Goal: Information Seeking & Learning: Understand process/instructions

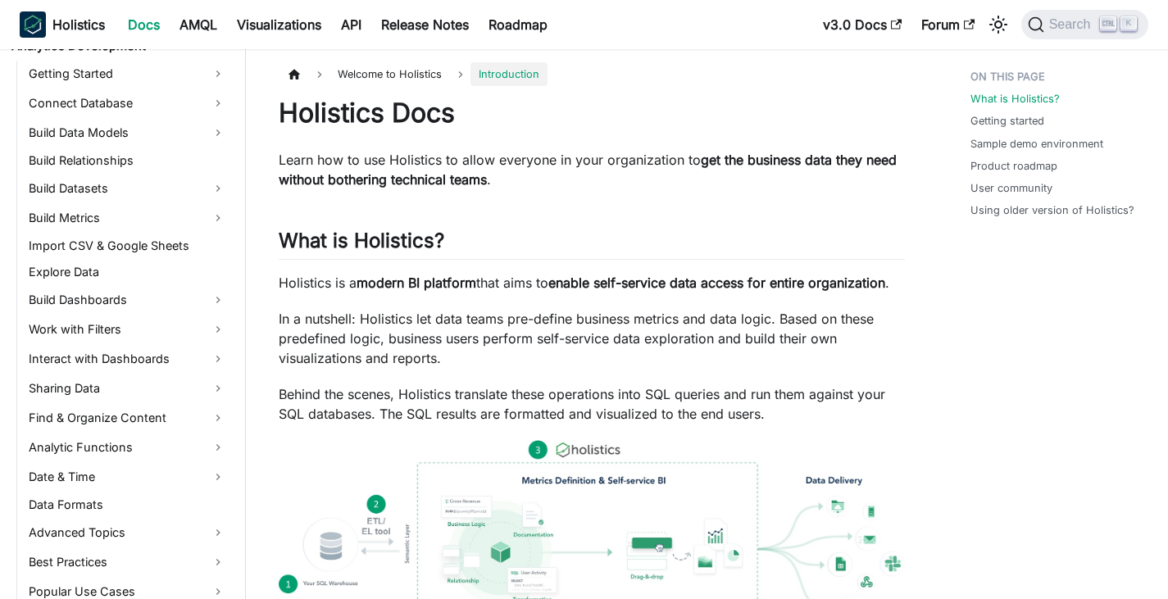
scroll to position [257, 0]
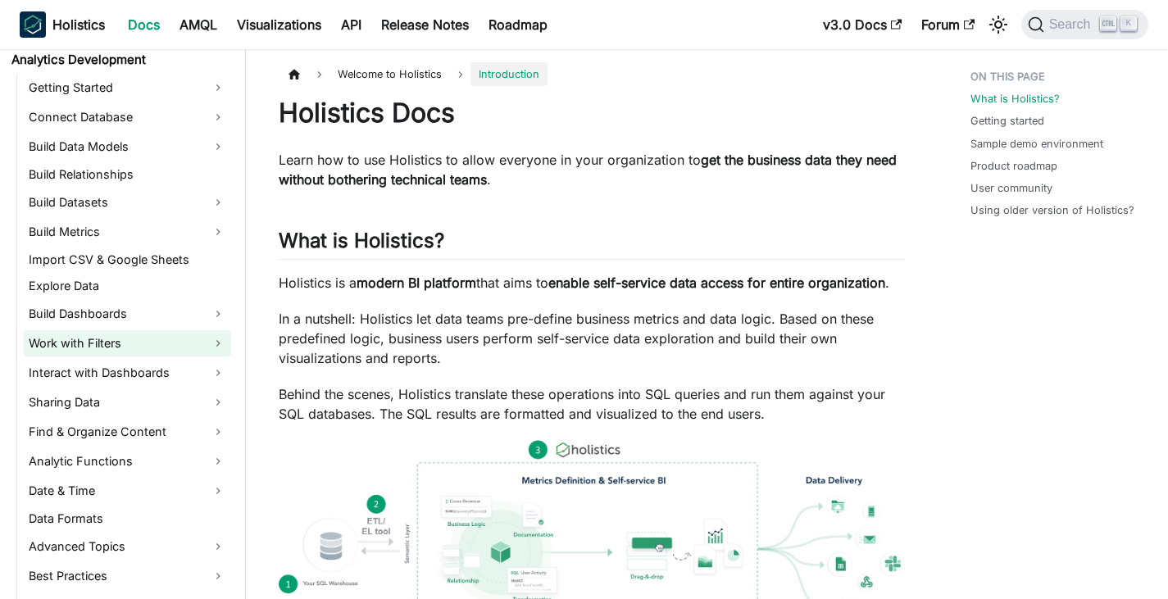
click at [174, 336] on link "Work with Filters" at bounding box center [127, 343] width 207 height 26
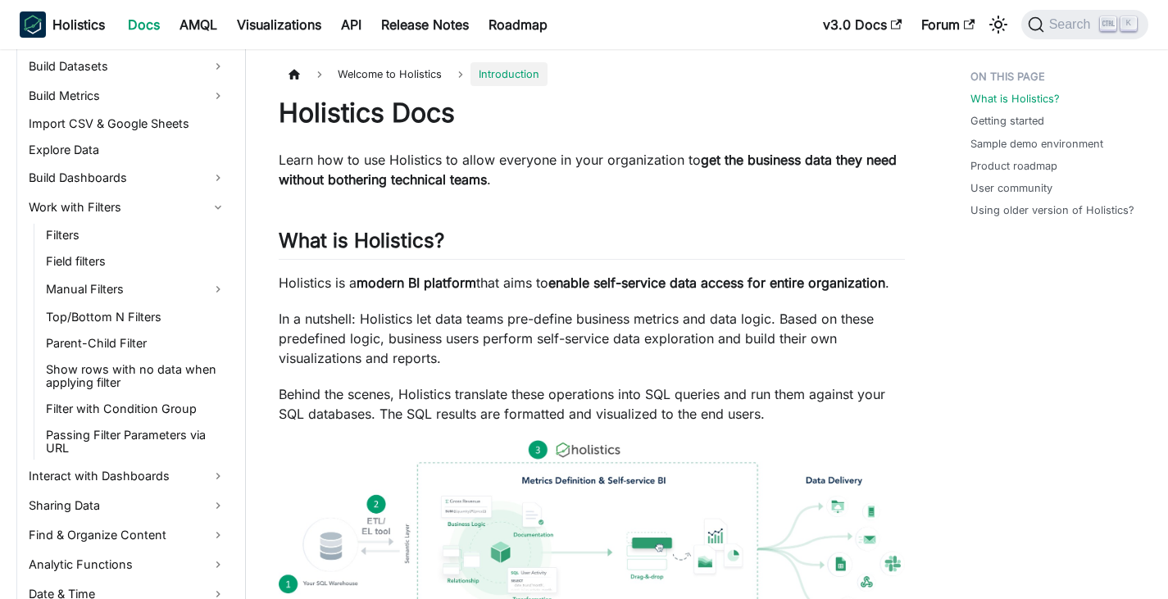
scroll to position [421, 0]
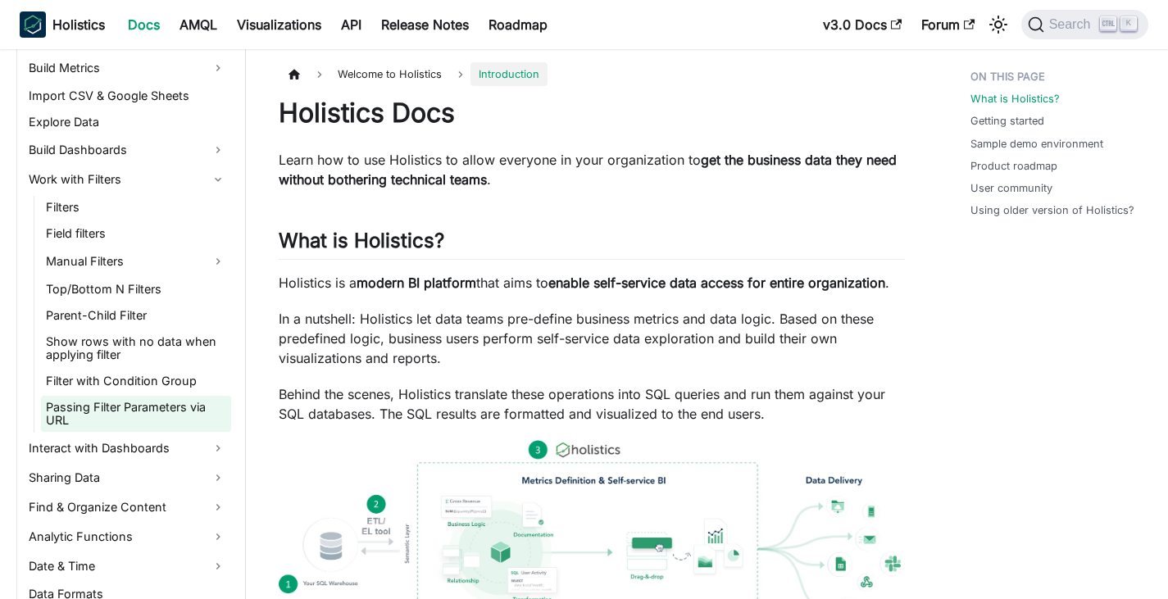
click at [157, 410] on link "Passing Filter Parameters via URL" at bounding box center [136, 414] width 190 height 36
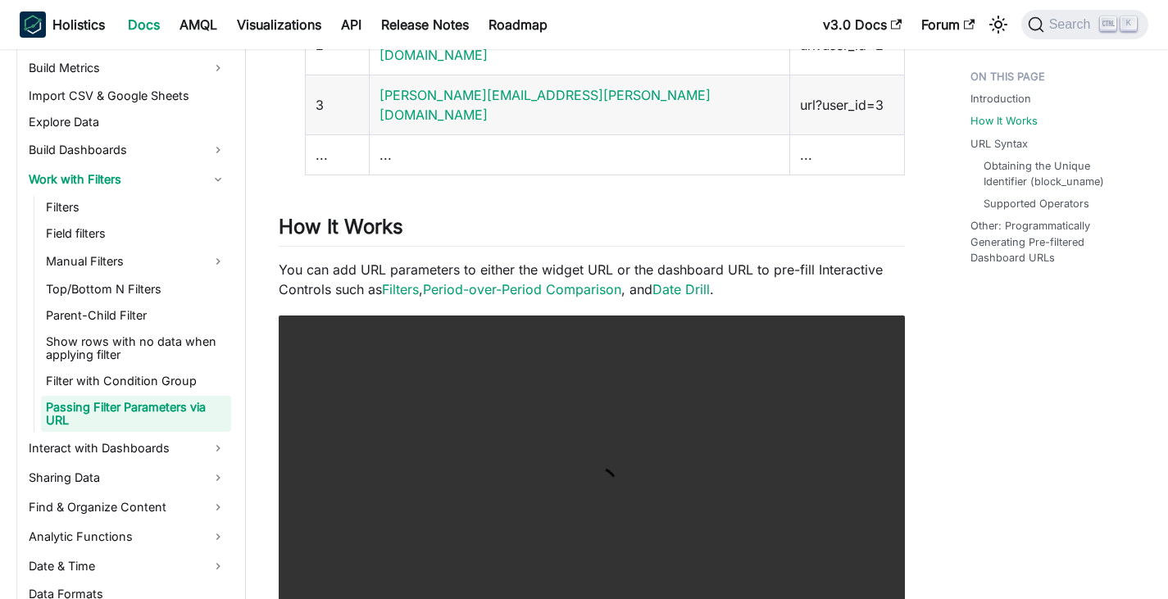
scroll to position [656, 0]
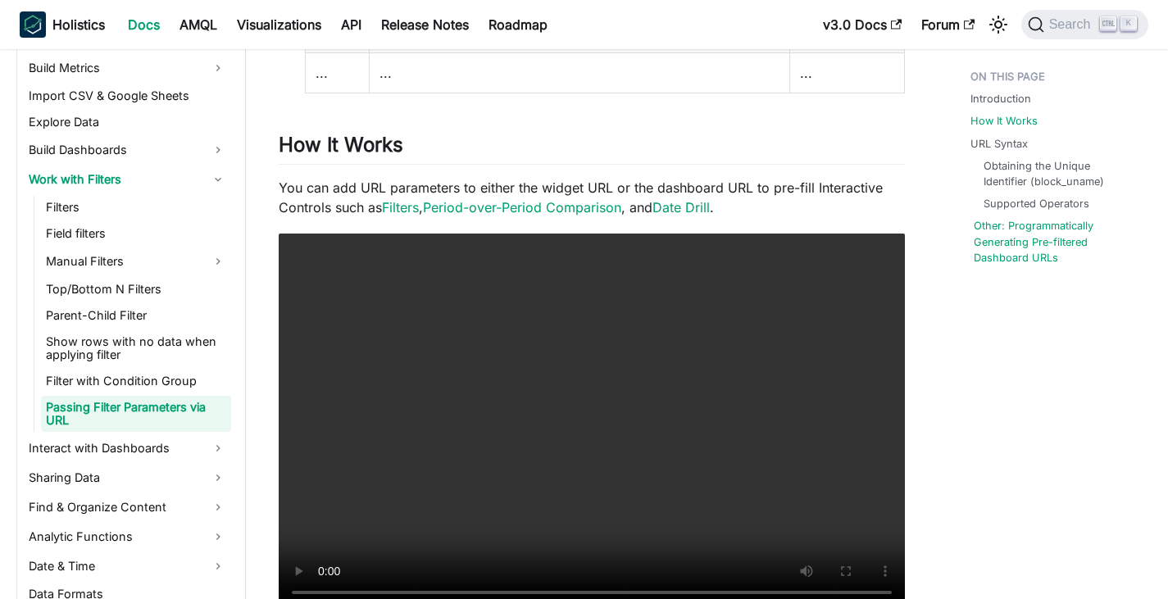
click at [1103, 242] on link "Other: Programmatically Generating Pre-filtered Dashboard URLs" at bounding box center [1059, 242] width 171 height 48
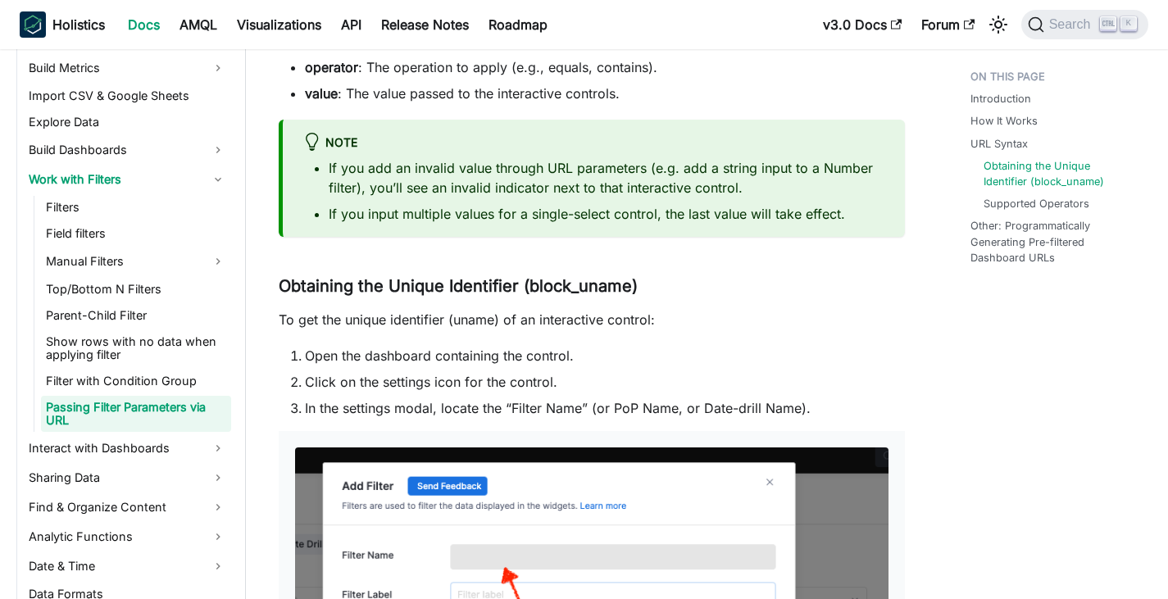
scroll to position [1886, 0]
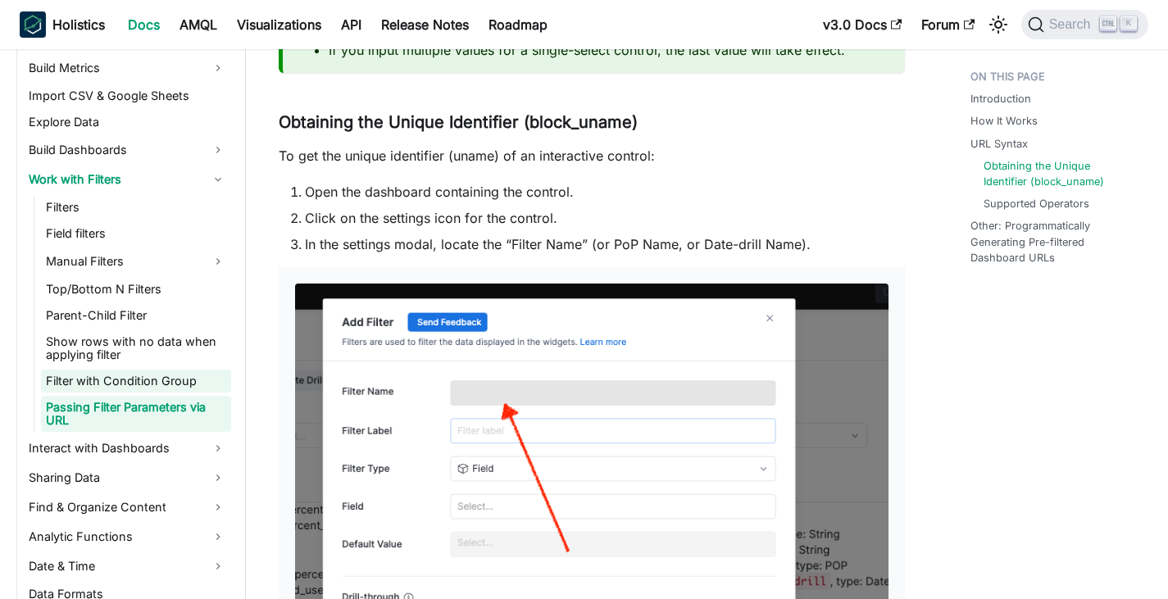
click at [180, 375] on link "Filter with Condition Group" at bounding box center [136, 381] width 190 height 23
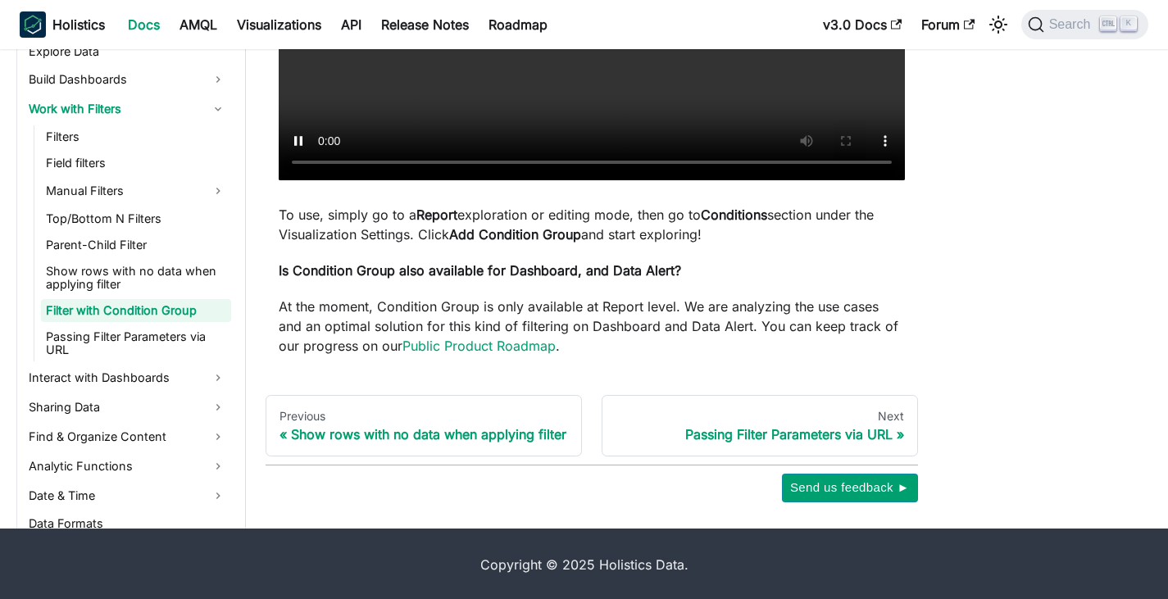
scroll to position [423, 0]
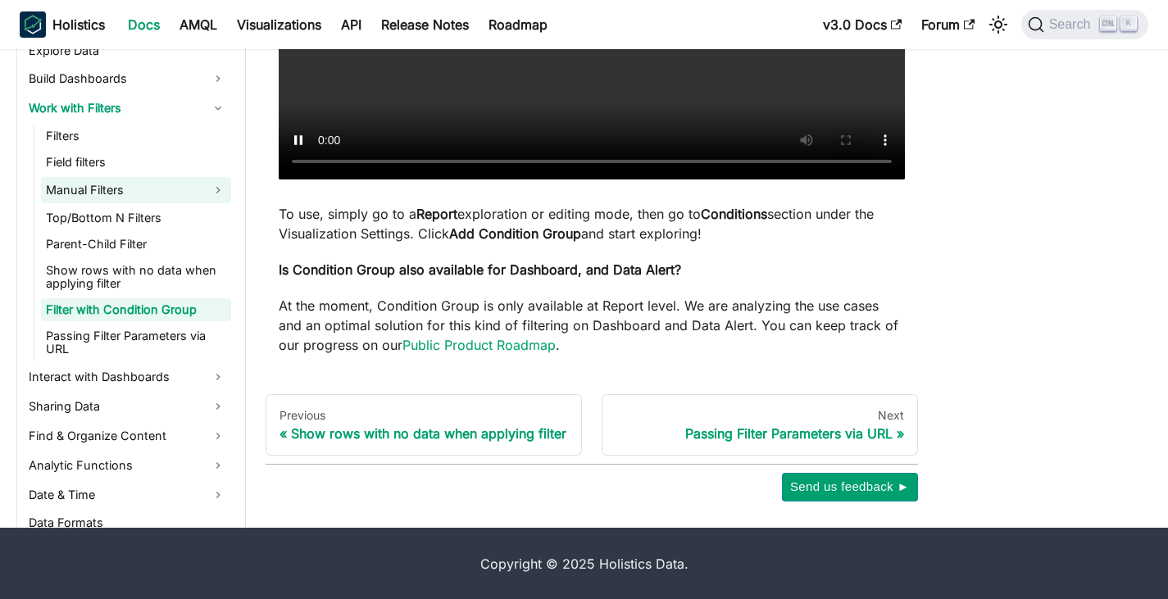
click at [129, 194] on link "Manual Filters" at bounding box center [136, 190] width 190 height 26
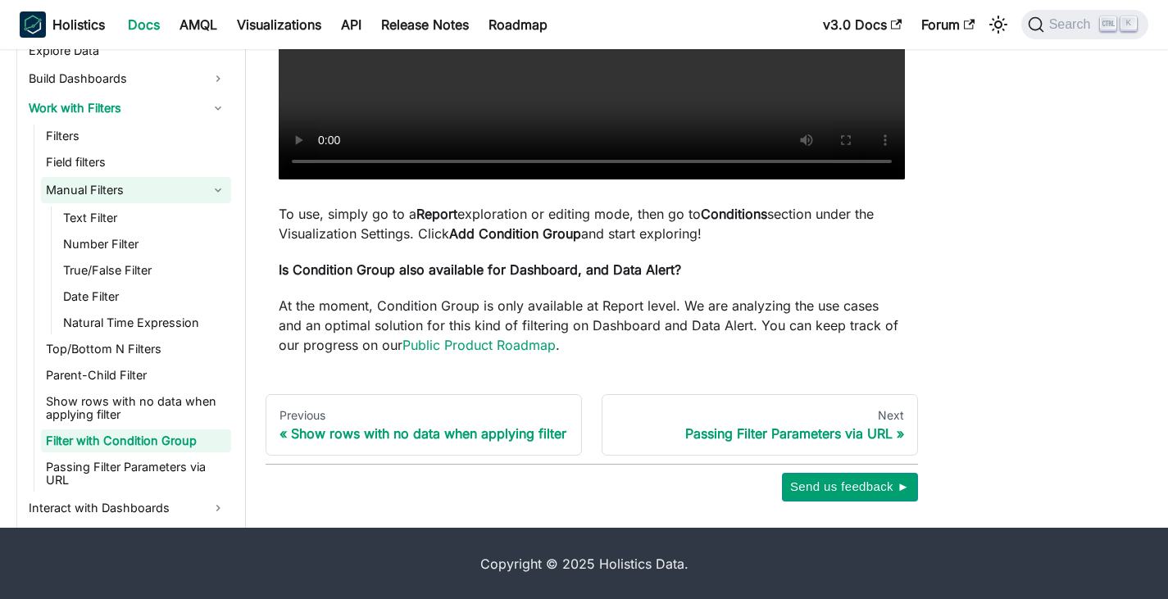
click at [125, 196] on link "Manual Filters" at bounding box center [136, 190] width 190 height 26
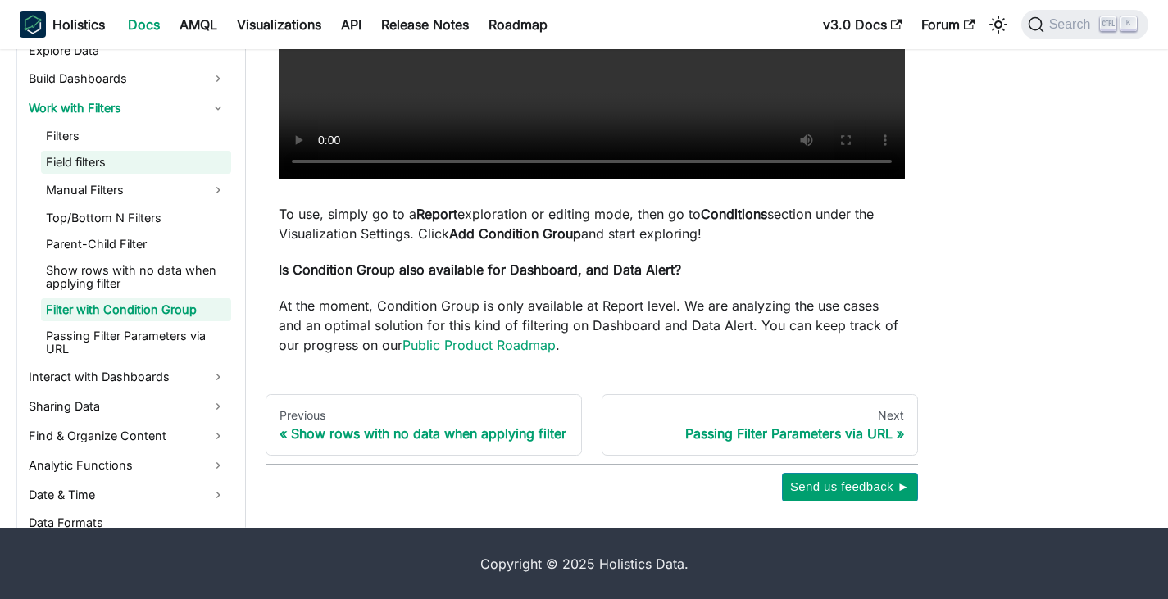
click at [117, 154] on link "Field filters" at bounding box center [136, 162] width 190 height 23
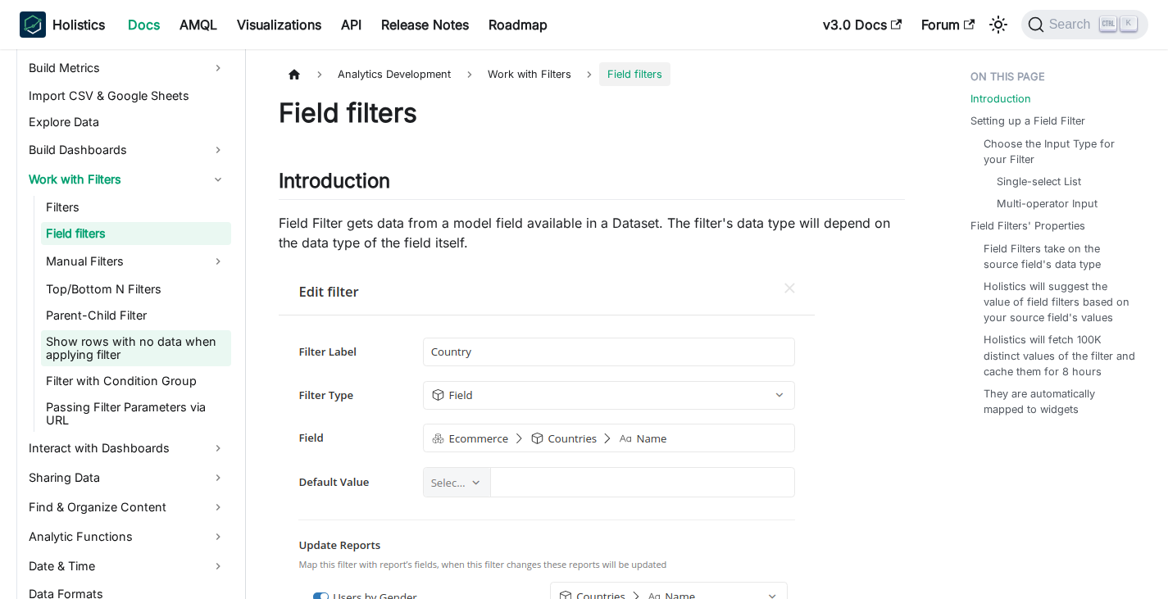
click at [155, 350] on link "Show rows with no data when applying filter" at bounding box center [136, 348] width 190 height 36
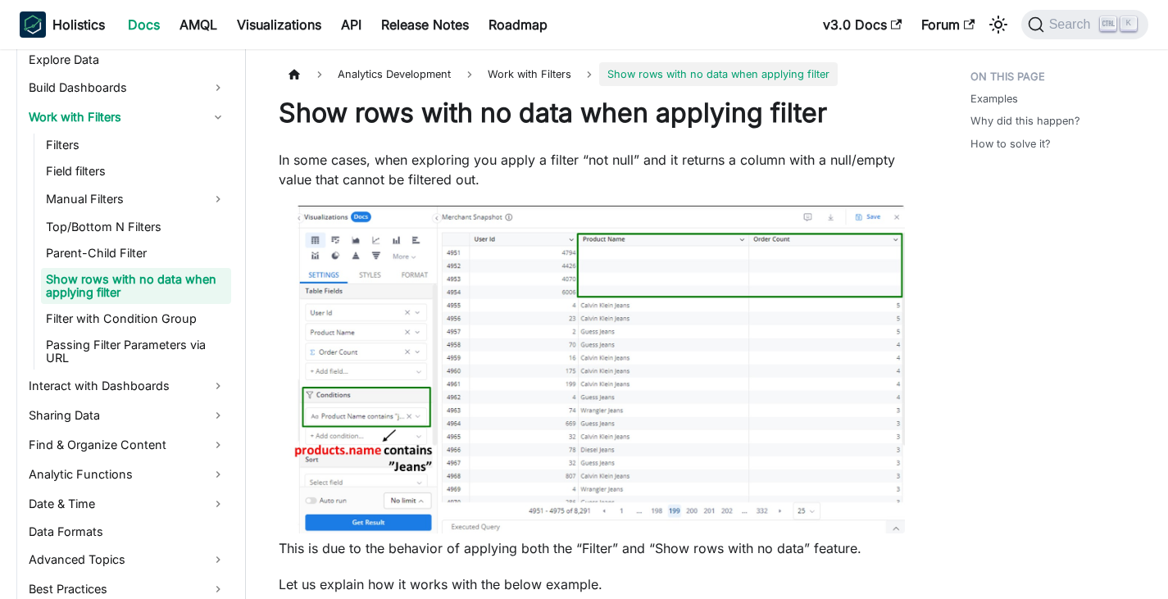
scroll to position [503, 0]
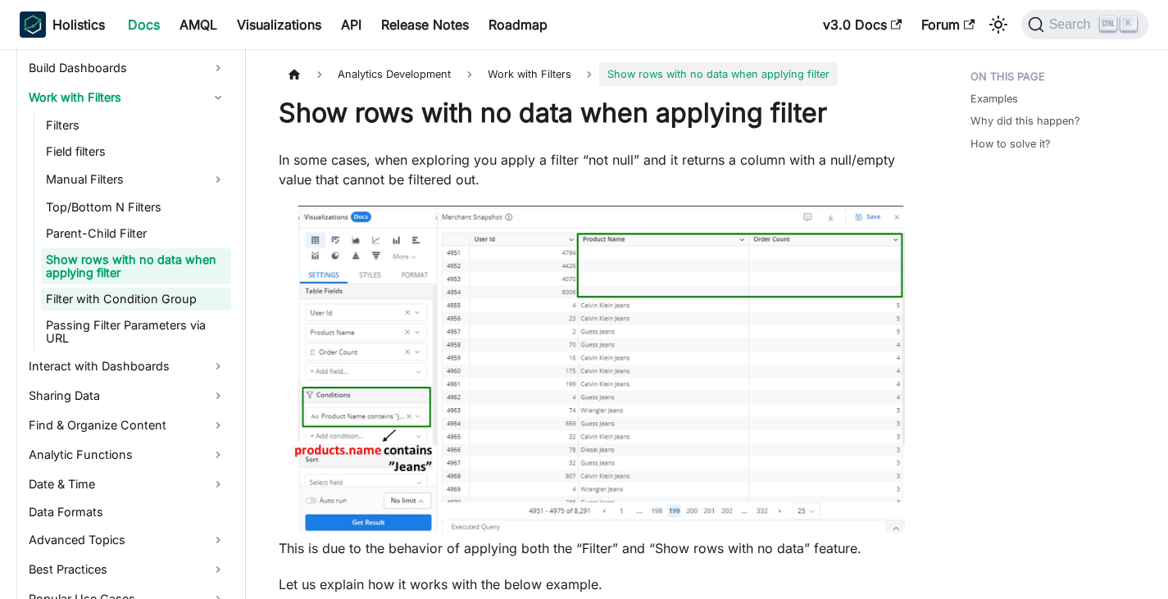
click at [112, 298] on link "Filter with Condition Group" at bounding box center [136, 299] width 190 height 23
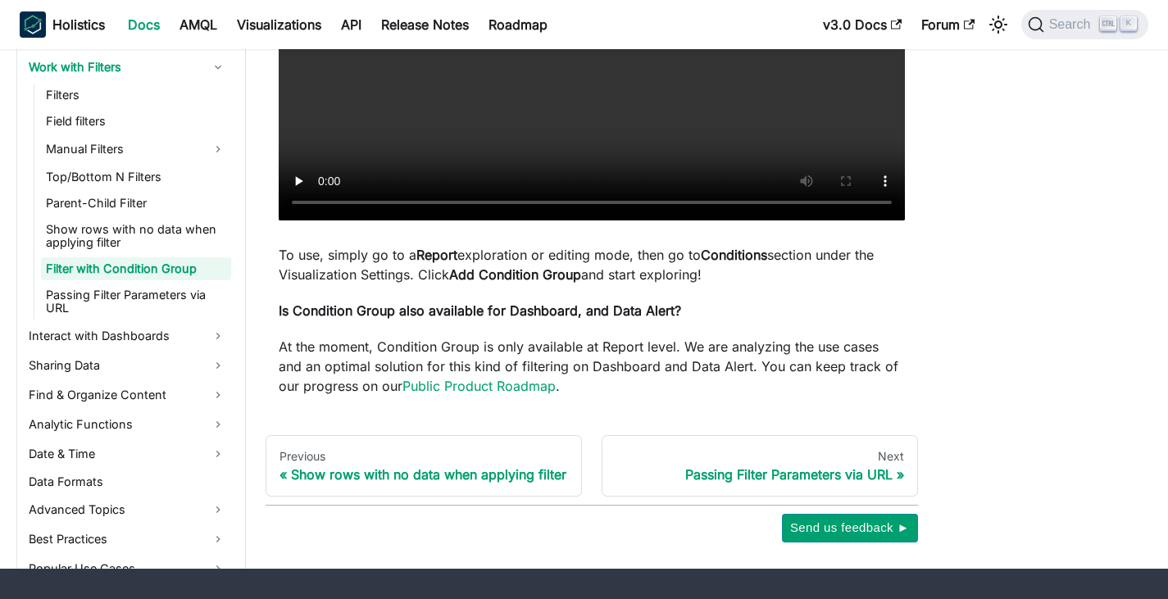
scroll to position [410, 0]
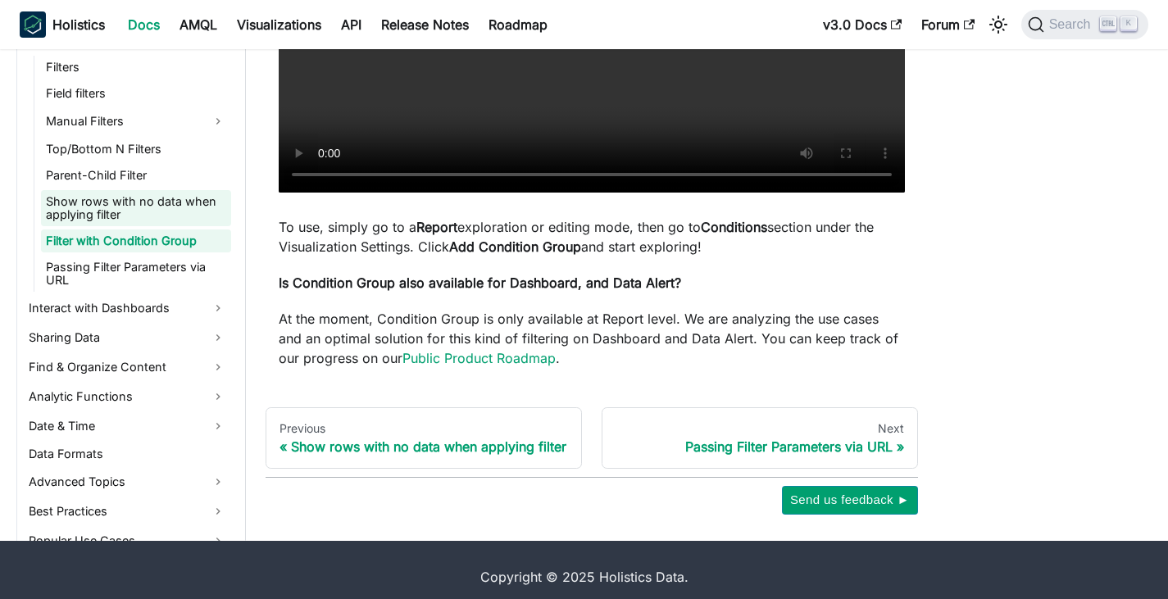
click at [110, 280] on link "Passing Filter Parameters via URL" at bounding box center [136, 274] width 190 height 36
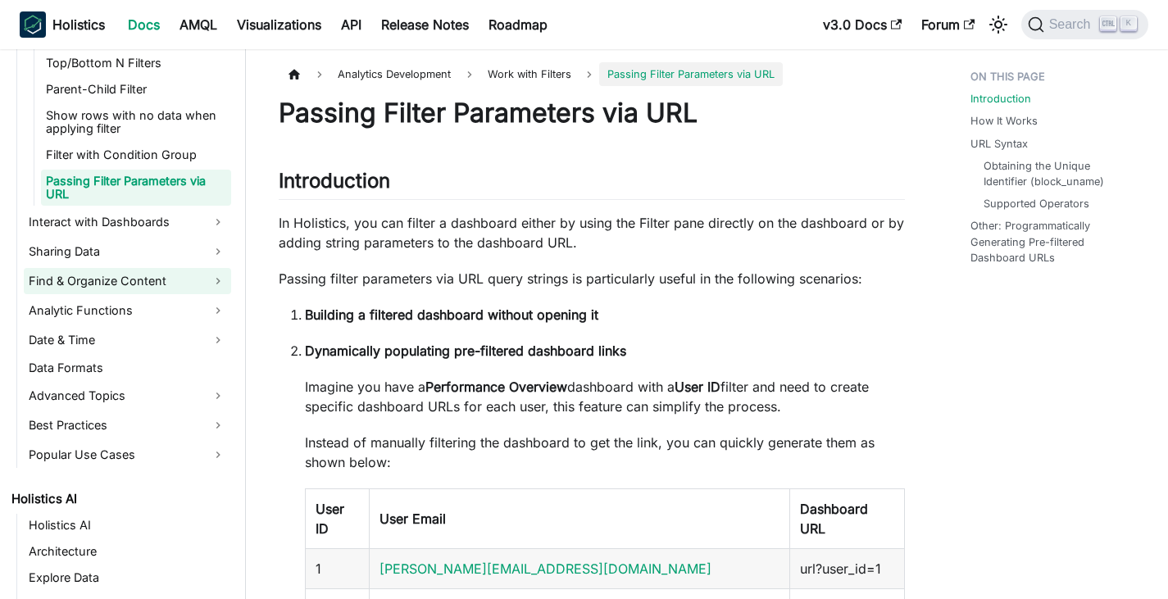
scroll to position [667, 0]
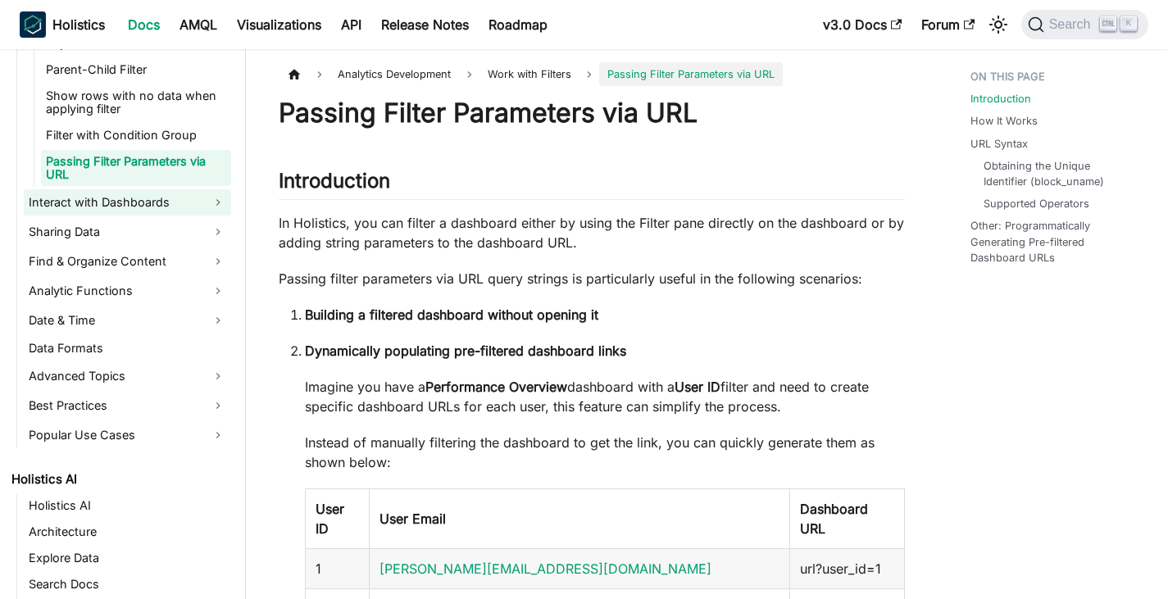
click at [71, 209] on link "Interact with Dashboards" at bounding box center [127, 202] width 207 height 26
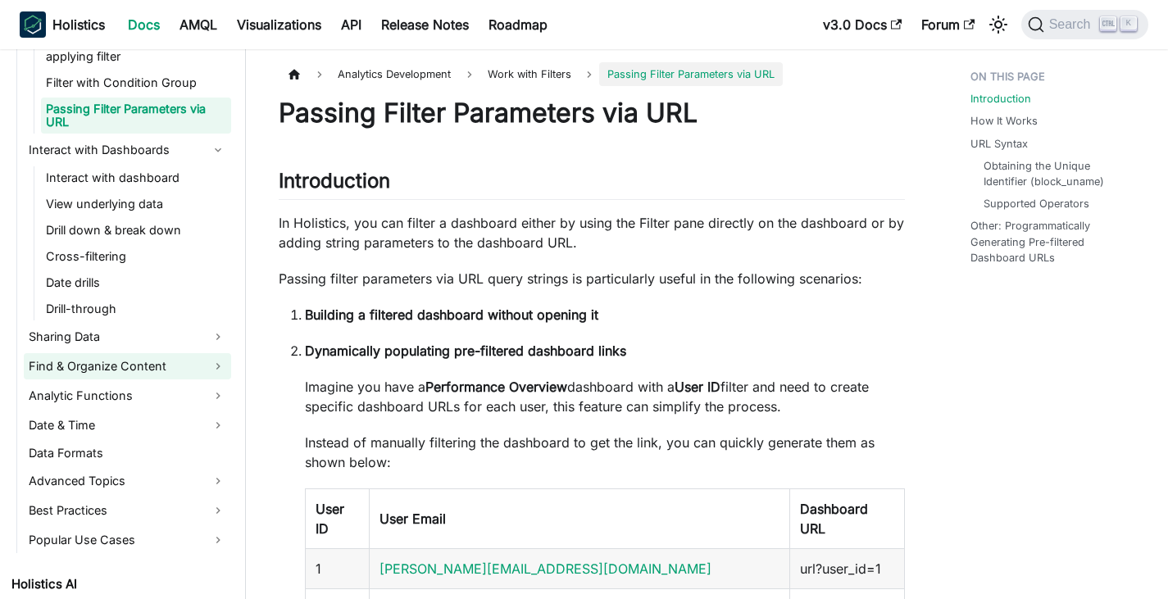
scroll to position [749, 0]
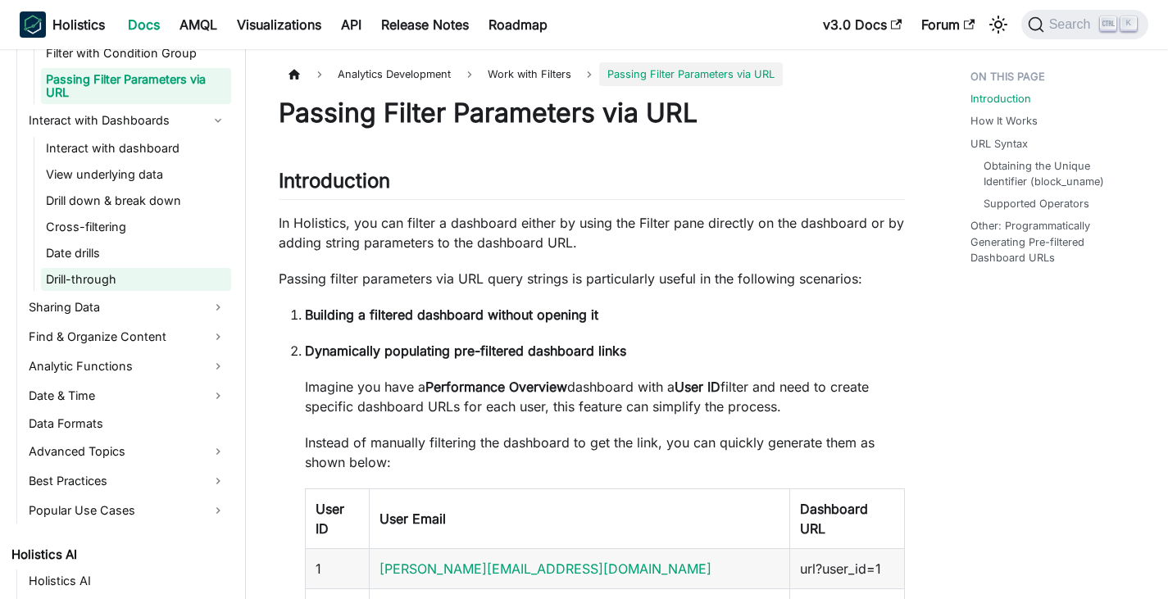
click at [98, 280] on link "Drill-through" at bounding box center [136, 279] width 190 height 23
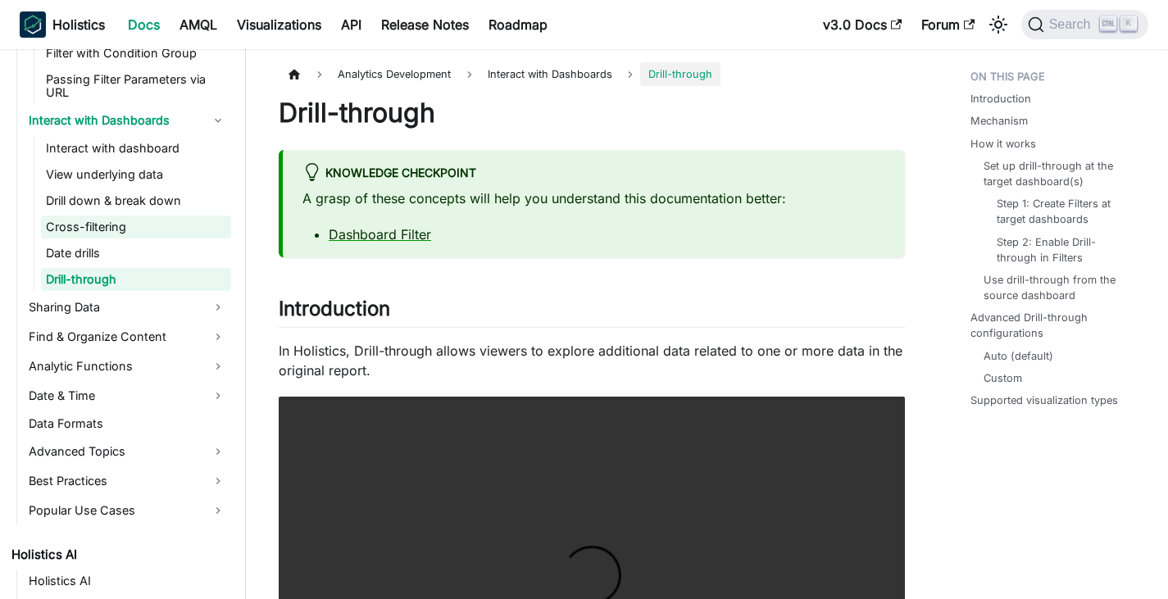
click at [98, 227] on link "Cross-filtering" at bounding box center [136, 227] width 190 height 23
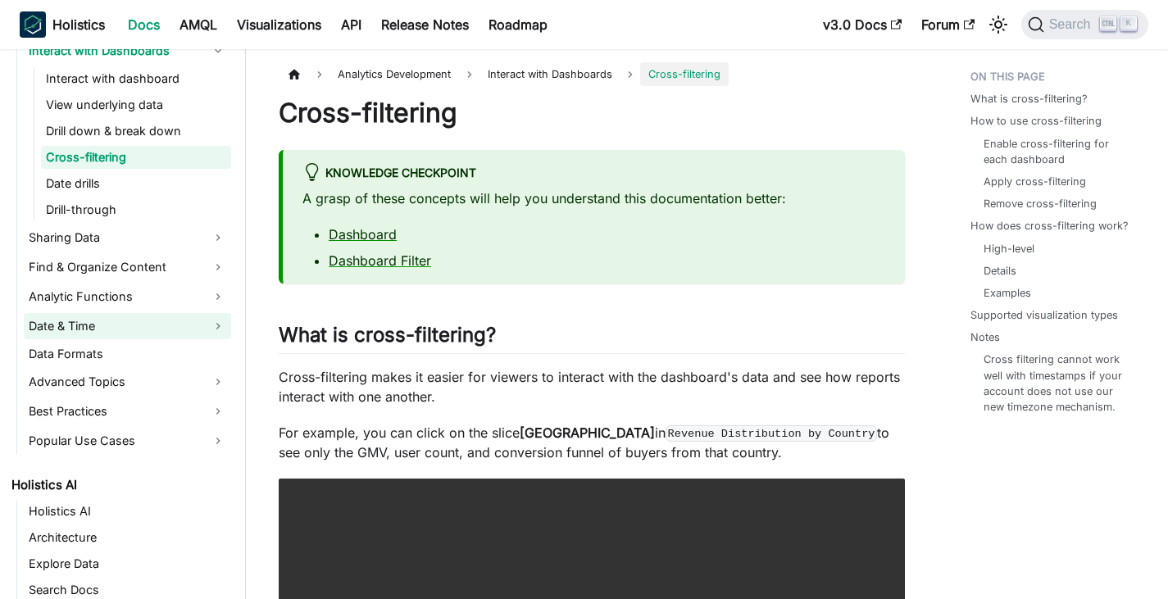
scroll to position [913, 0]
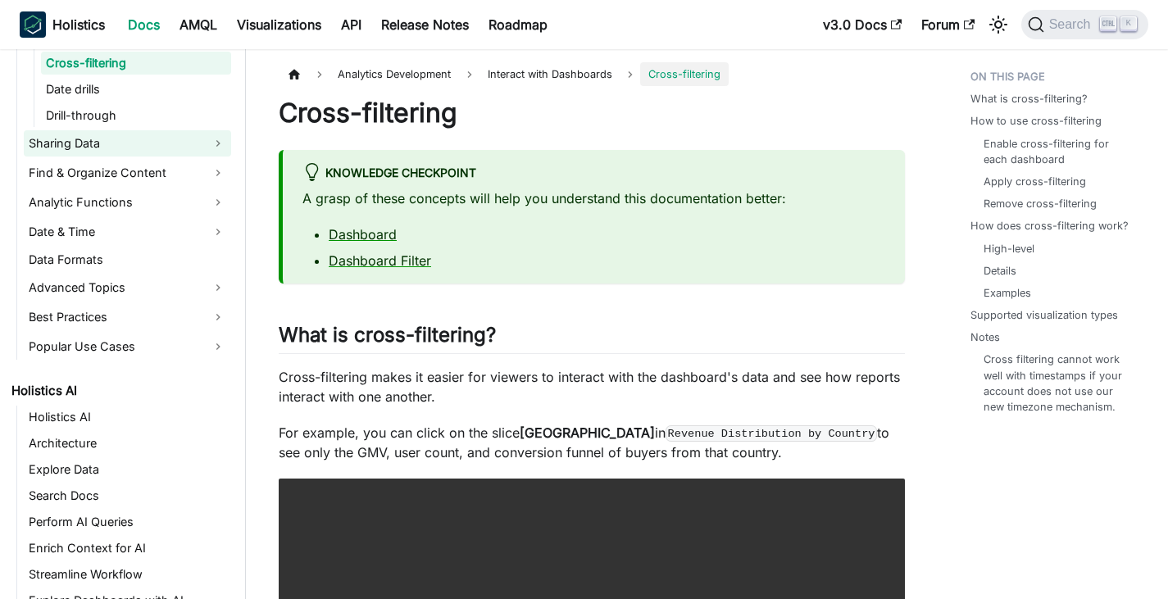
click at [107, 141] on link "Sharing Data" at bounding box center [127, 143] width 207 height 26
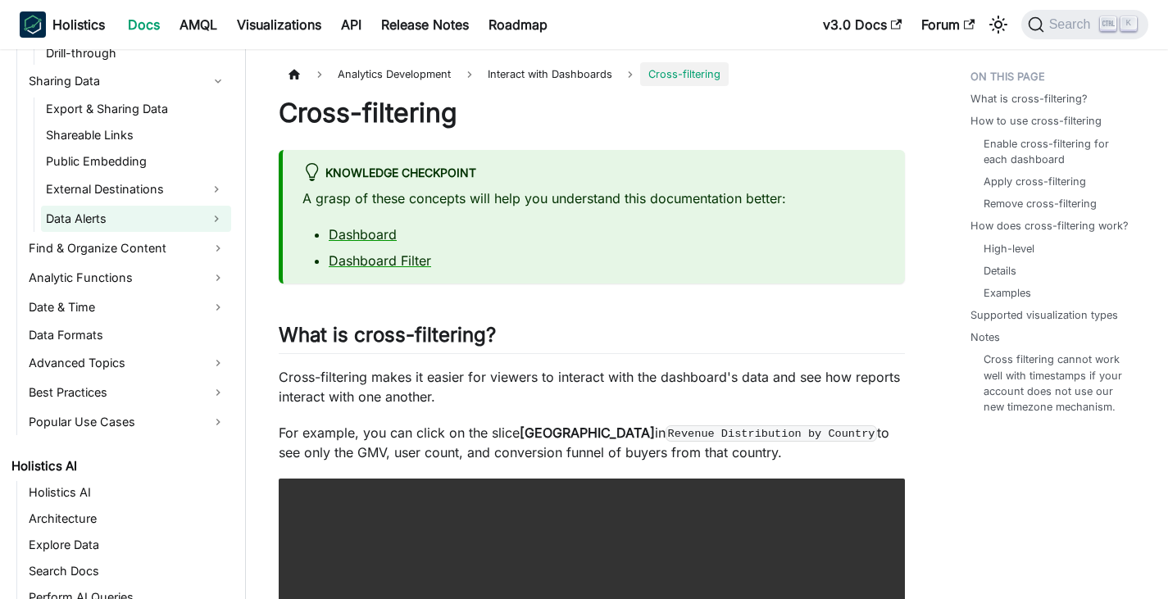
scroll to position [995, 0]
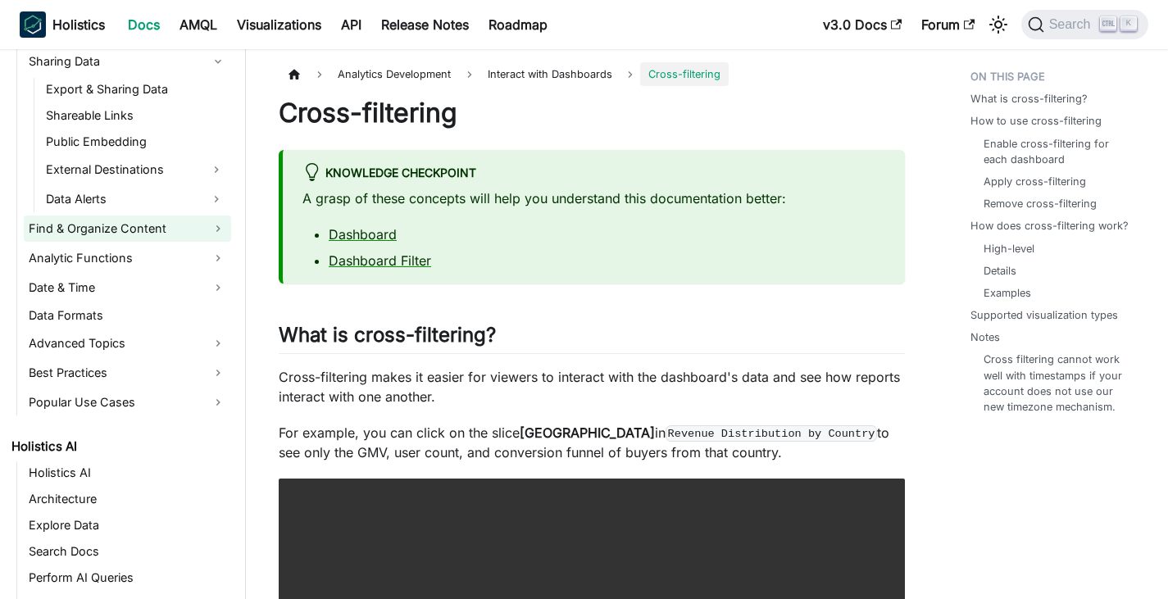
click at [108, 225] on link "Find & Organize Content" at bounding box center [127, 229] width 207 height 26
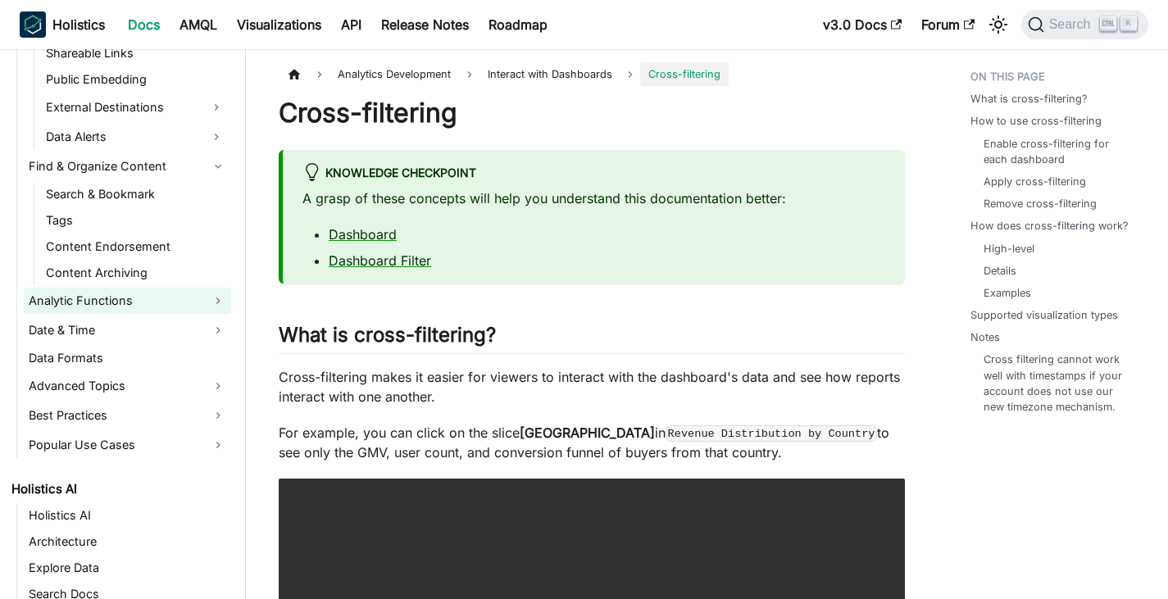
scroll to position [1077, 0]
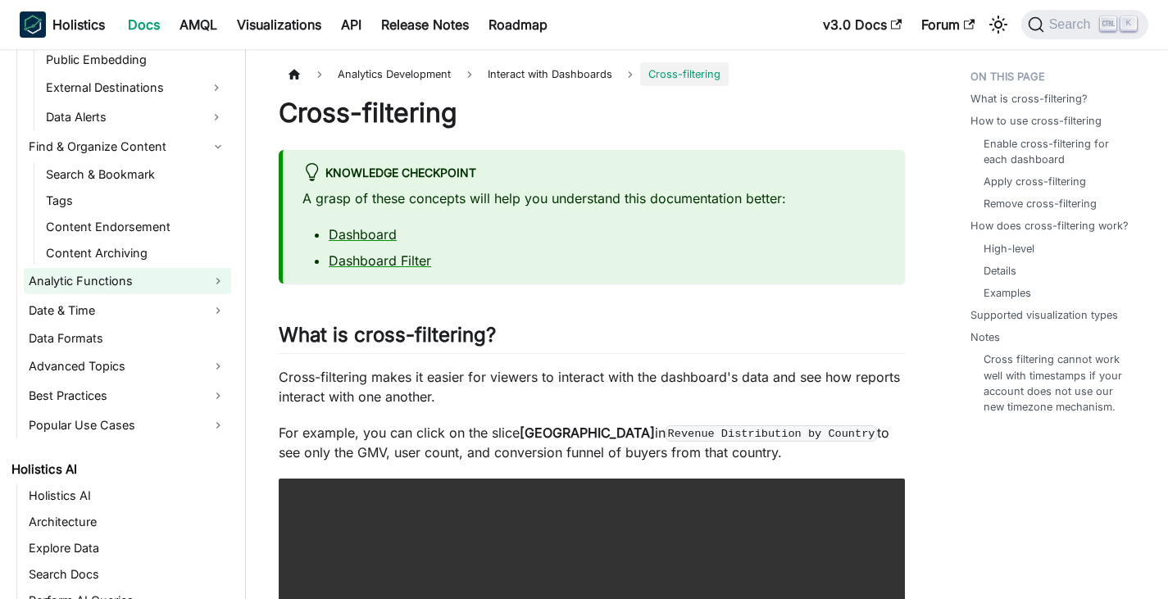
click at [133, 287] on link "Analytic Functions" at bounding box center [127, 281] width 207 height 26
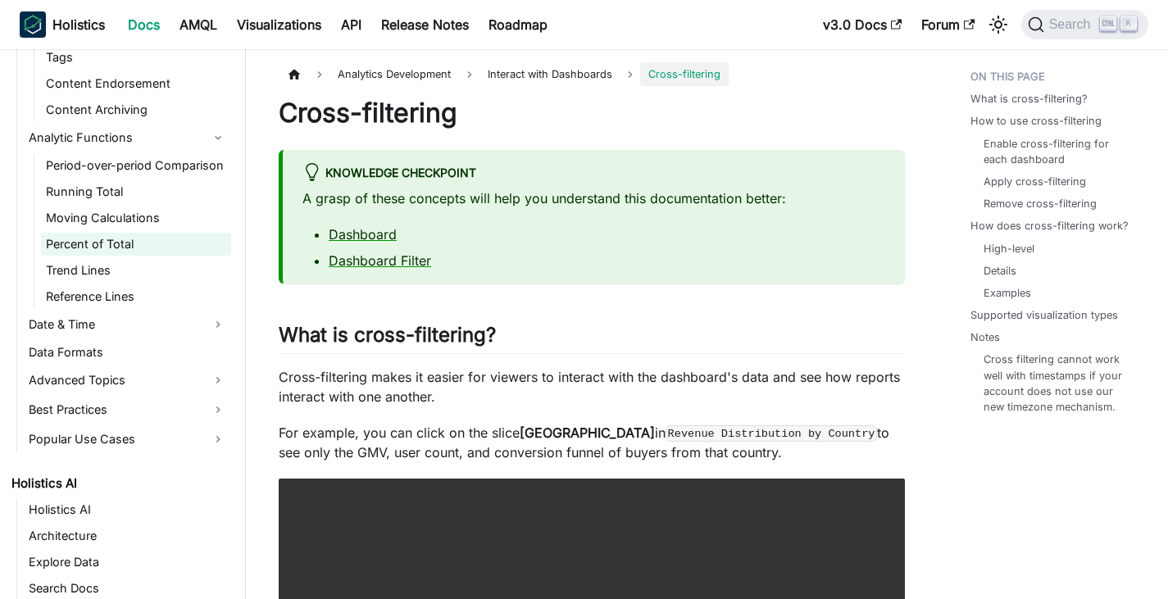
scroll to position [1241, 0]
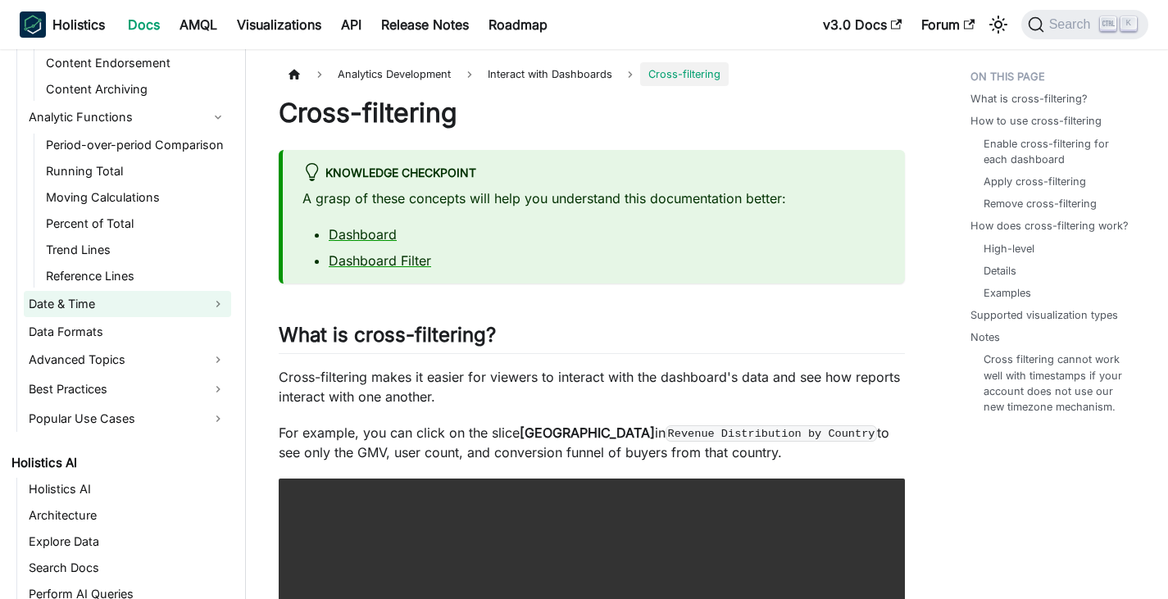
click at [131, 306] on link "Date & Time" at bounding box center [127, 304] width 207 height 26
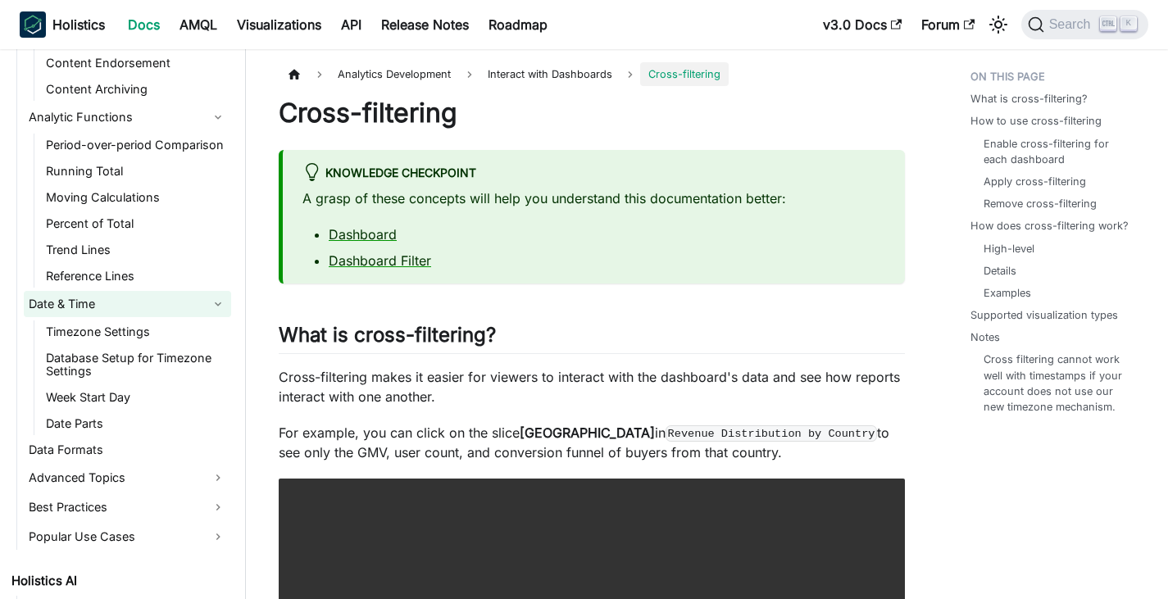
click at [132, 303] on link "Date & Time" at bounding box center [127, 304] width 207 height 26
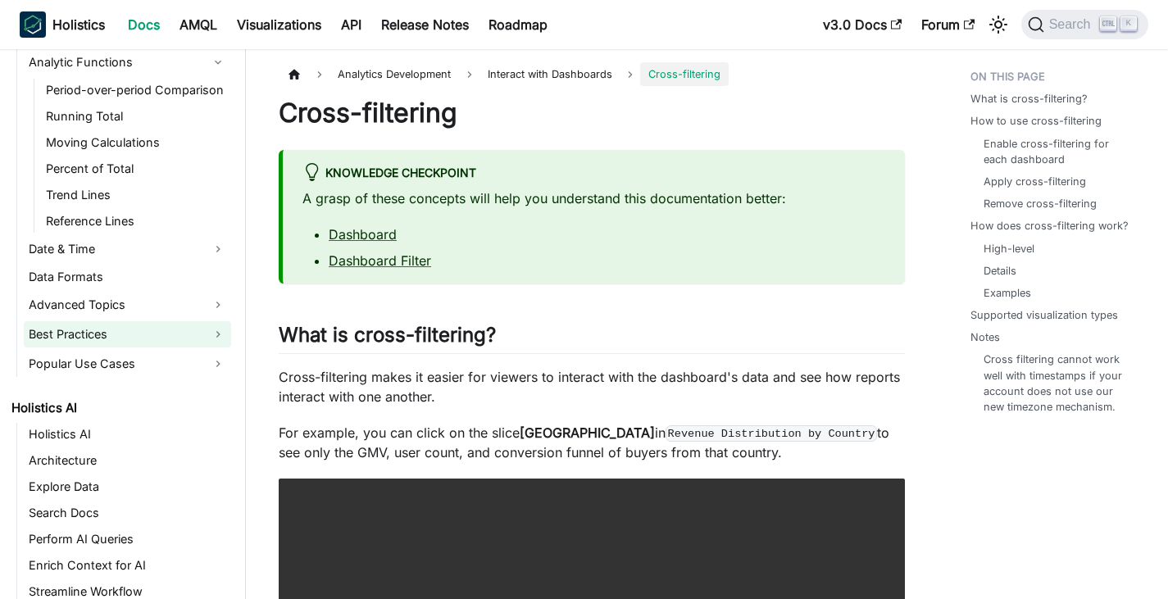
scroll to position [1323, 0]
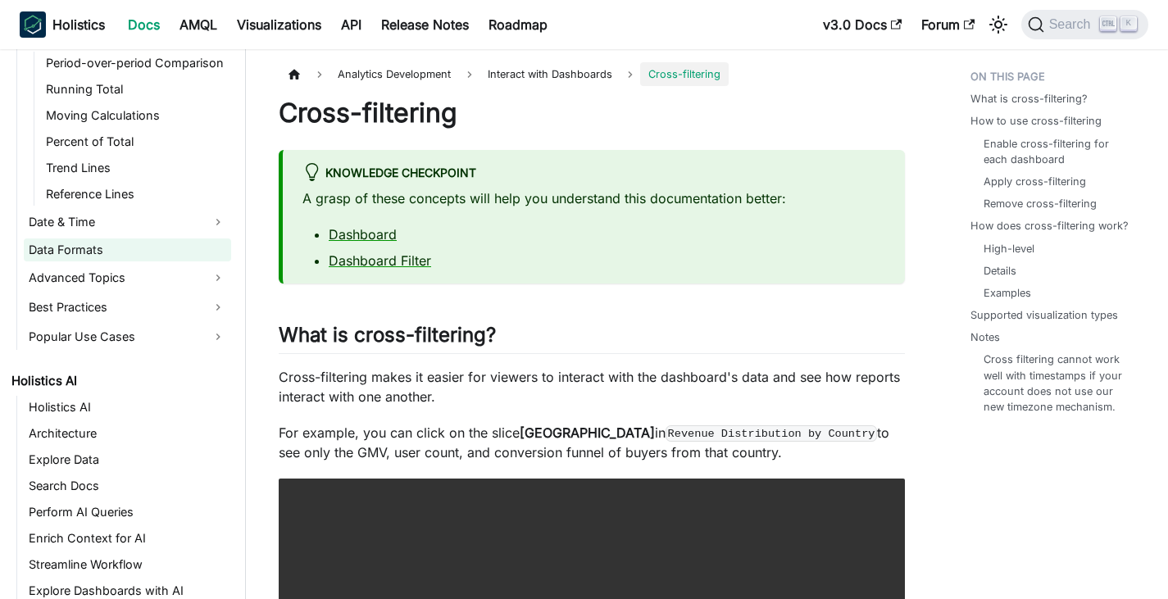
click at [130, 253] on link "Data Formats" at bounding box center [127, 250] width 207 height 23
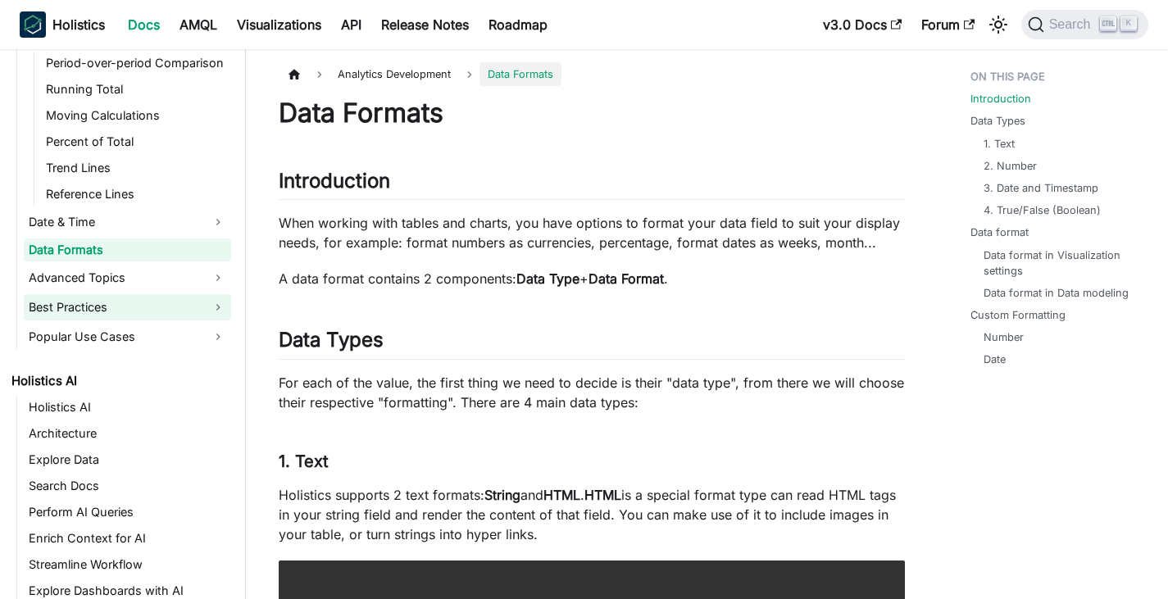
click at [120, 295] on link "Best Practices" at bounding box center [127, 307] width 207 height 26
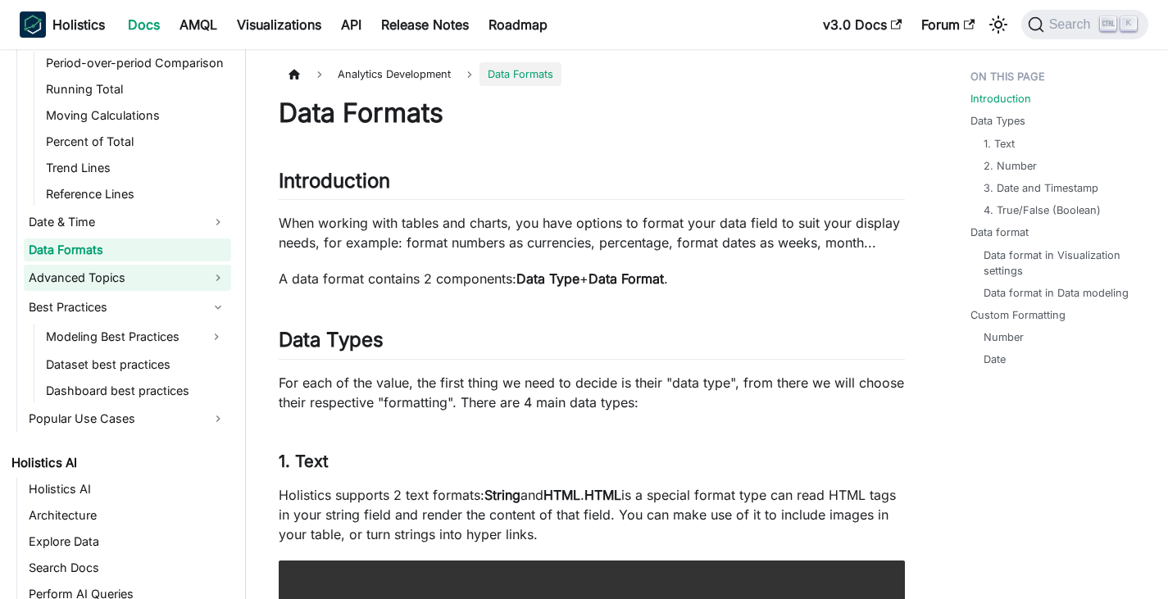
click at [125, 271] on link "Advanced Topics" at bounding box center [127, 278] width 207 height 26
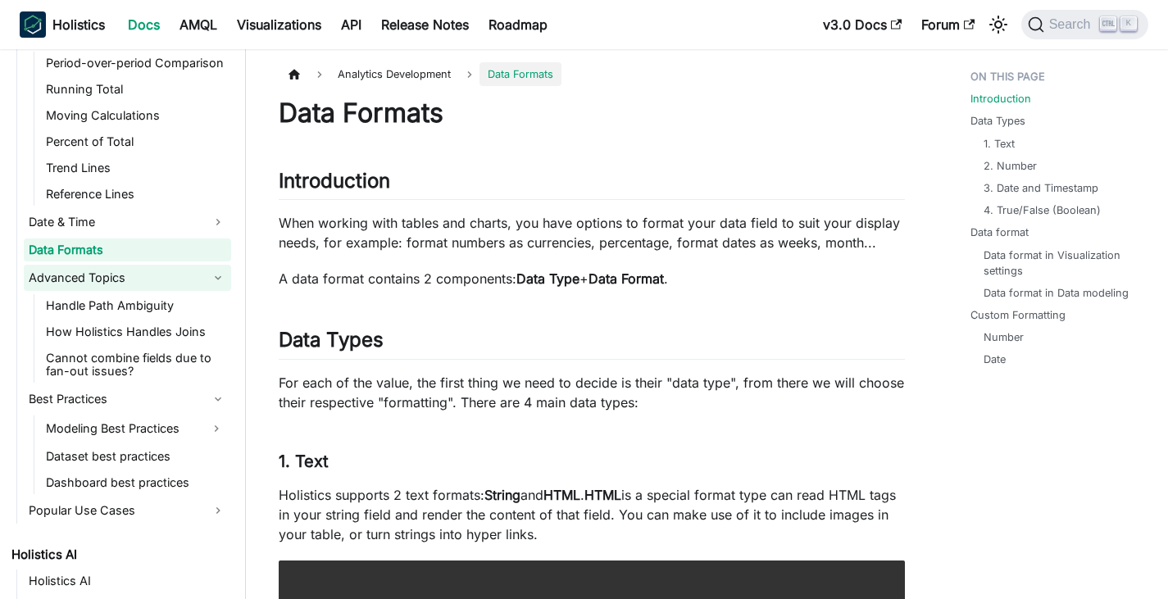
click at [125, 271] on link "Advanced Topics" at bounding box center [127, 278] width 207 height 26
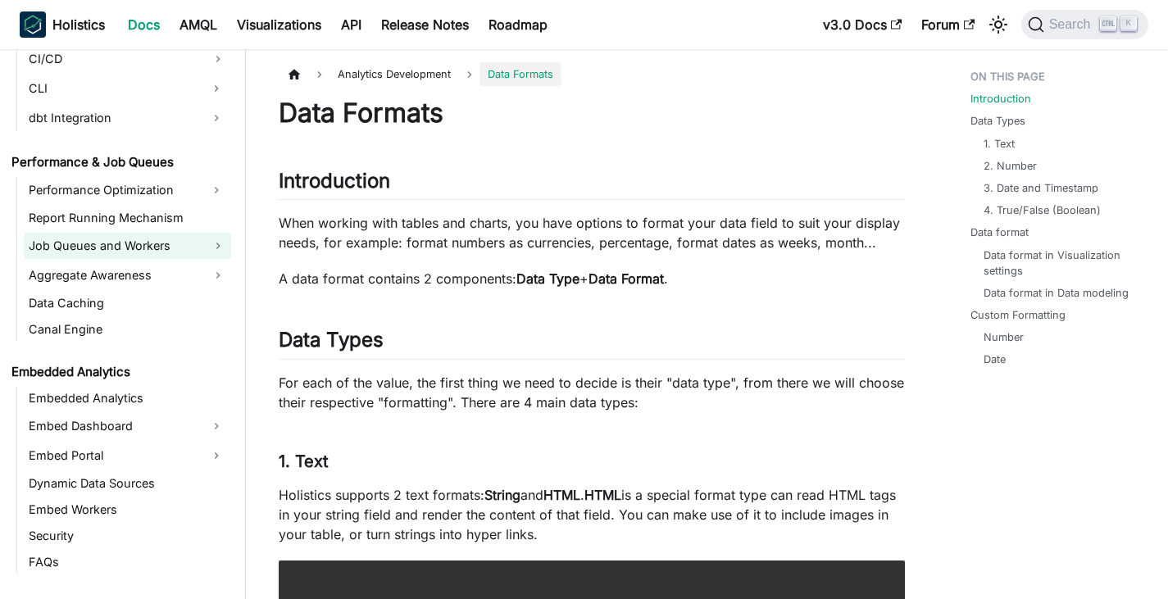
scroll to position [2389, 0]
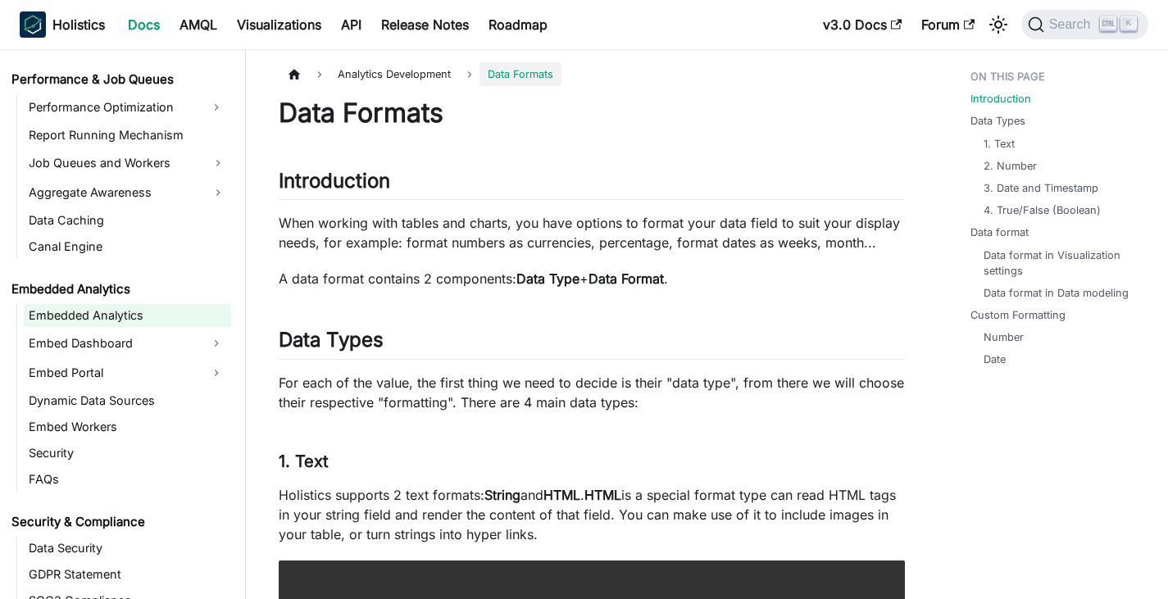
click at [115, 317] on link "Embedded Analytics" at bounding box center [127, 315] width 207 height 23
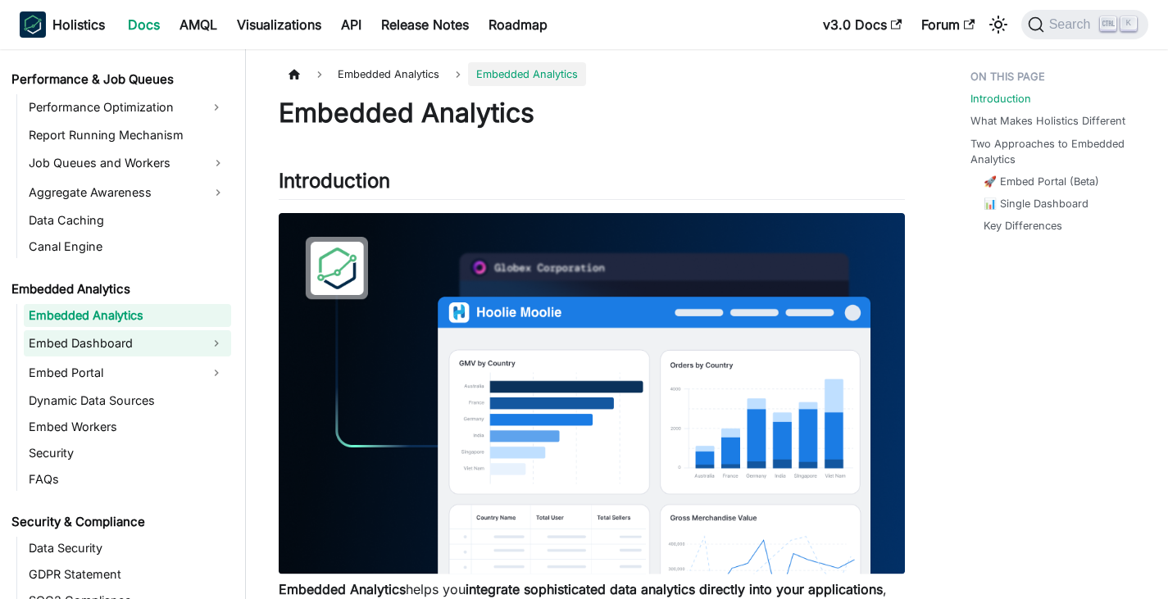
click at [112, 341] on link "Embed Dashboard" at bounding box center [113, 343] width 178 height 26
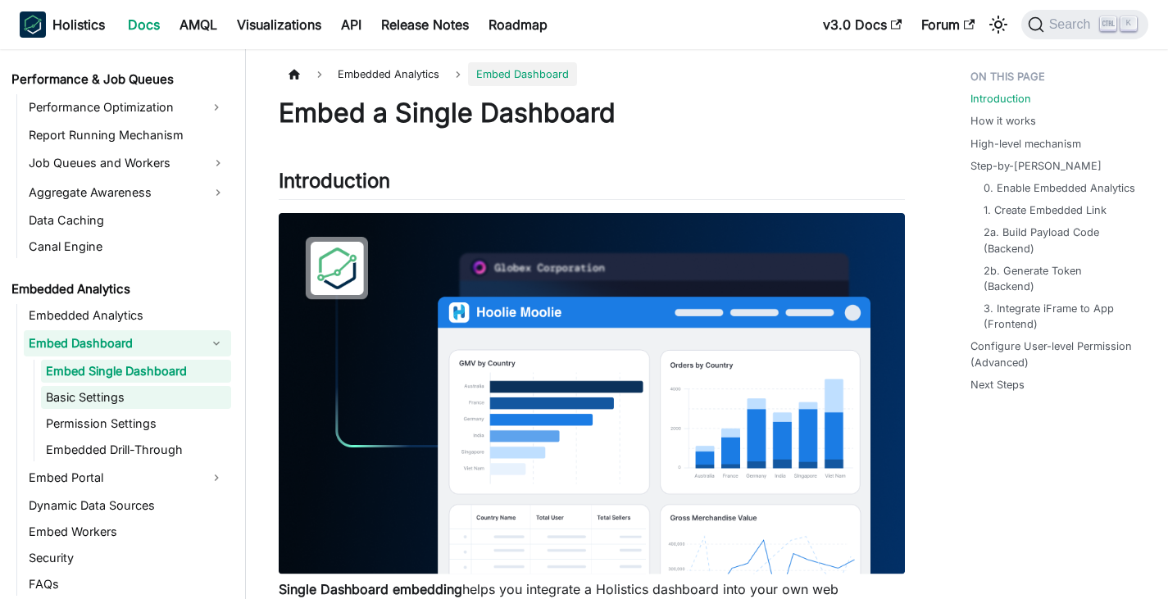
click at [102, 406] on link "Basic Settings" at bounding box center [136, 397] width 190 height 23
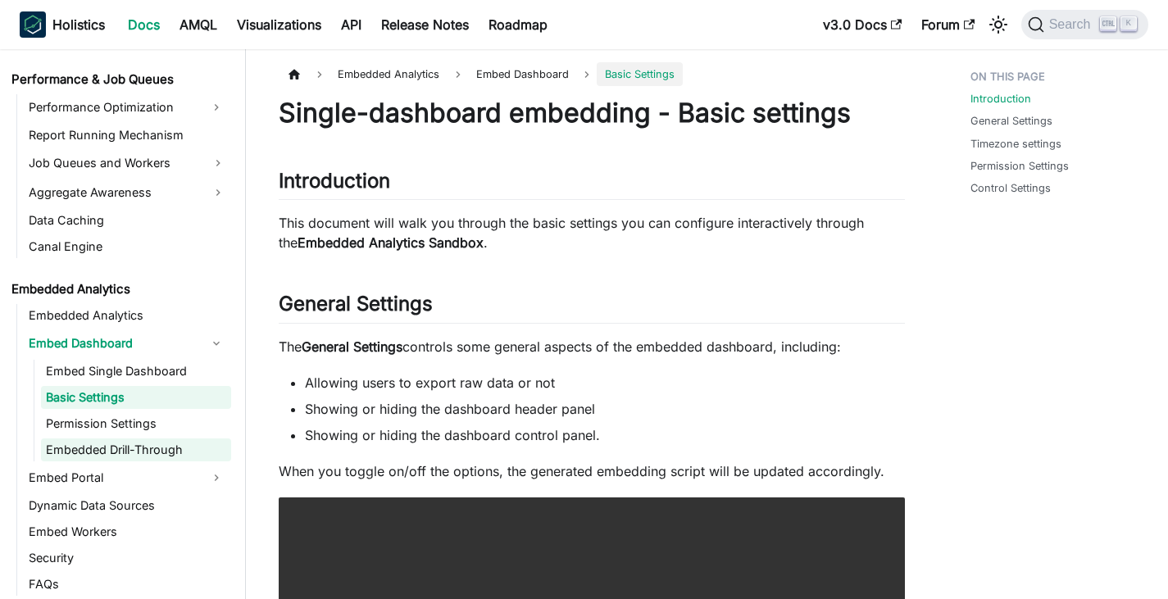
click at [104, 441] on link "Embedded Drill-Through" at bounding box center [136, 450] width 190 height 23
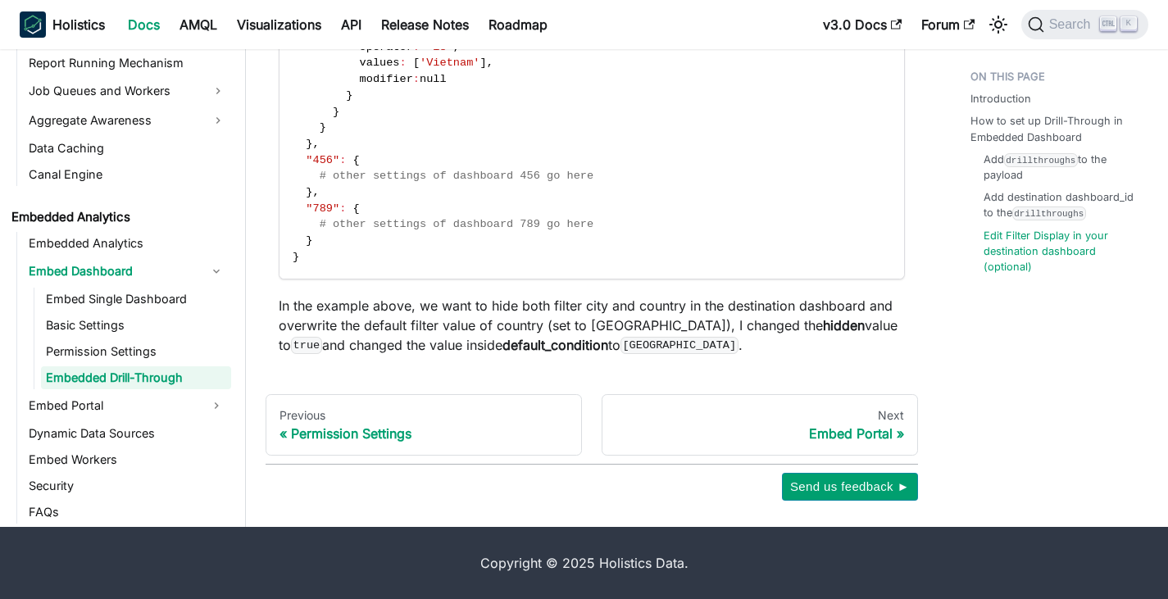
scroll to position [2300, 0]
click at [92, 347] on link "Permission Settings" at bounding box center [136, 351] width 190 height 23
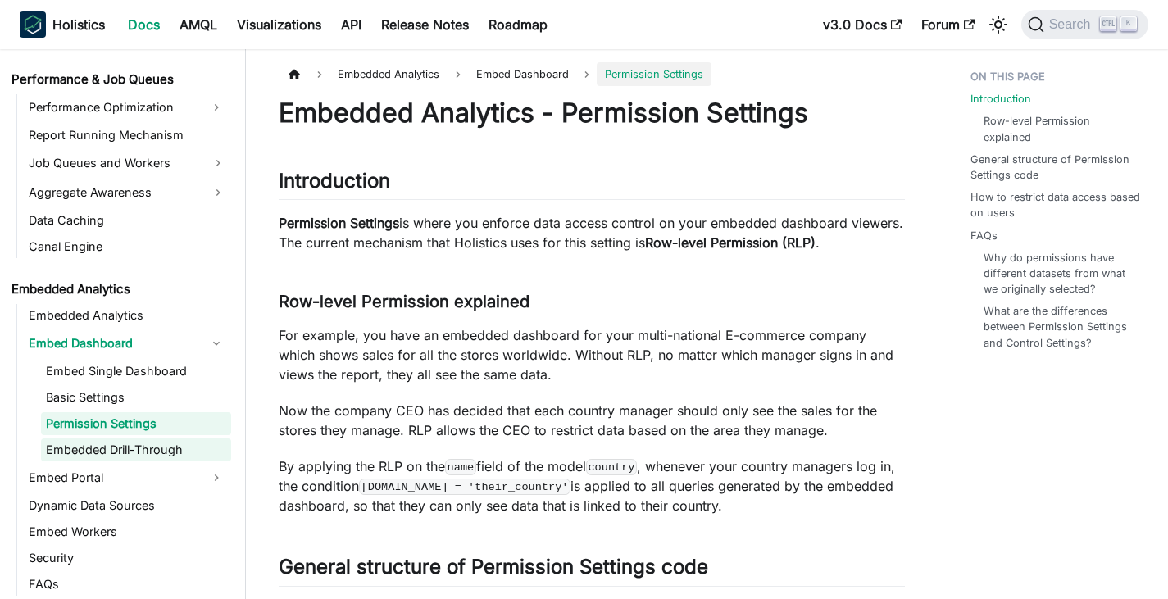
click at [81, 453] on link "Embedded Drill-Through" at bounding box center [136, 450] width 190 height 23
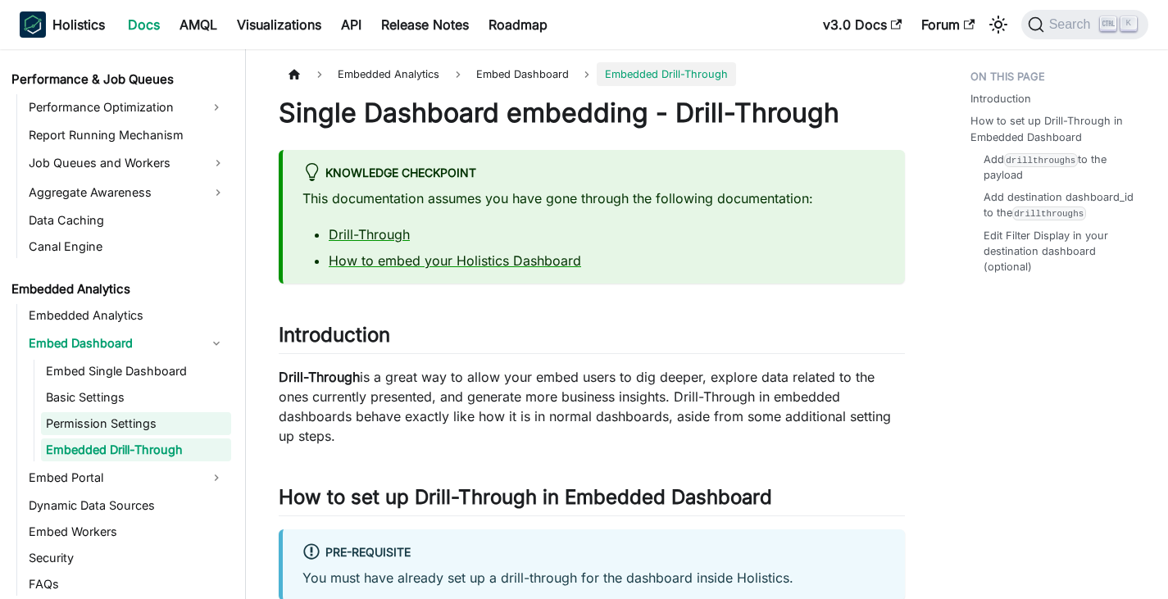
click at [96, 425] on link "Permission Settings" at bounding box center [136, 423] width 190 height 23
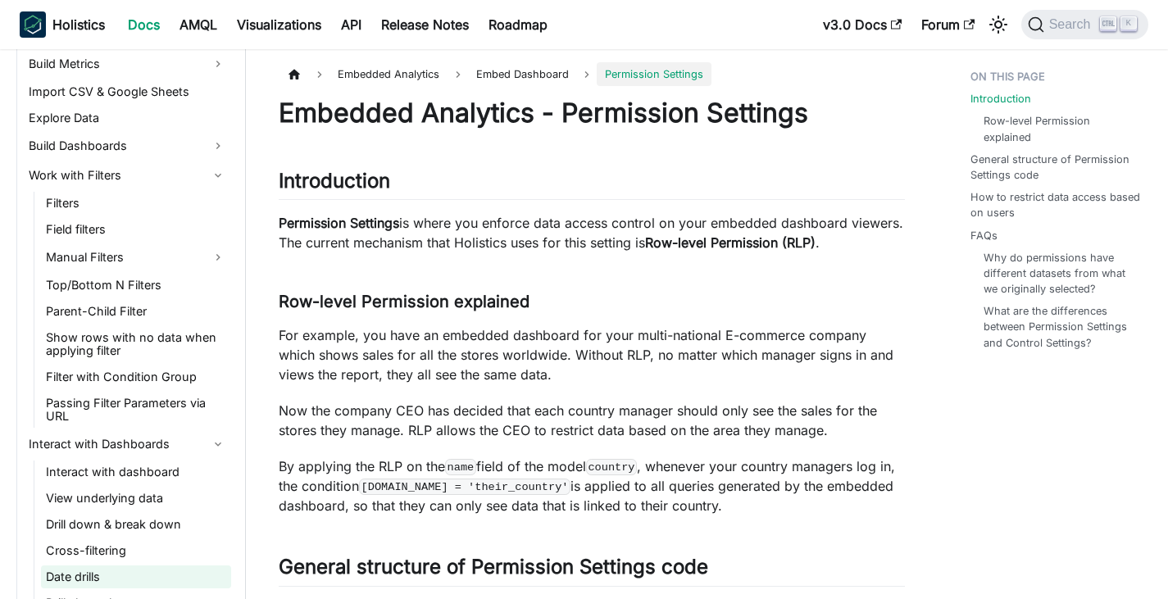
scroll to position [339, 0]
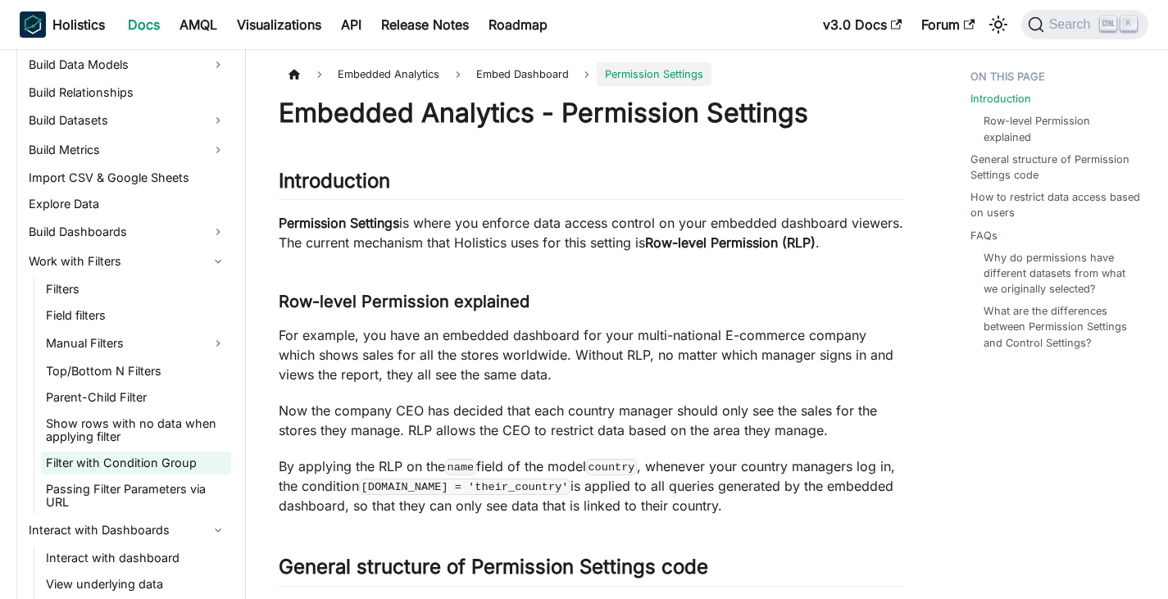
click at [107, 455] on link "Filter with Condition Group" at bounding box center [136, 463] width 190 height 23
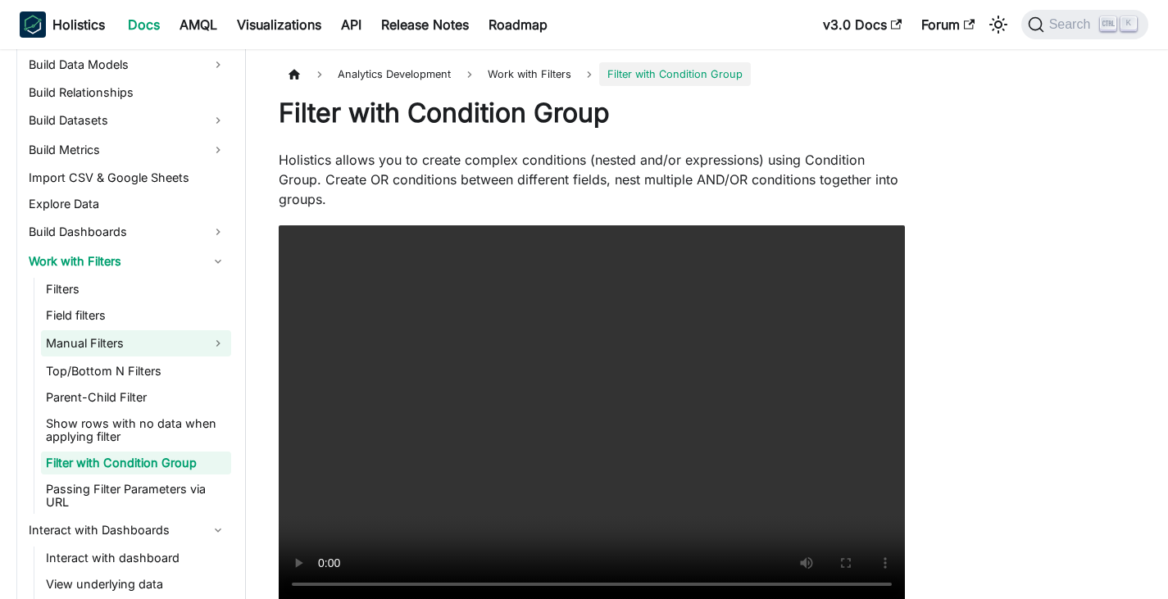
click at [98, 353] on link "Manual Filters" at bounding box center [136, 343] width 190 height 26
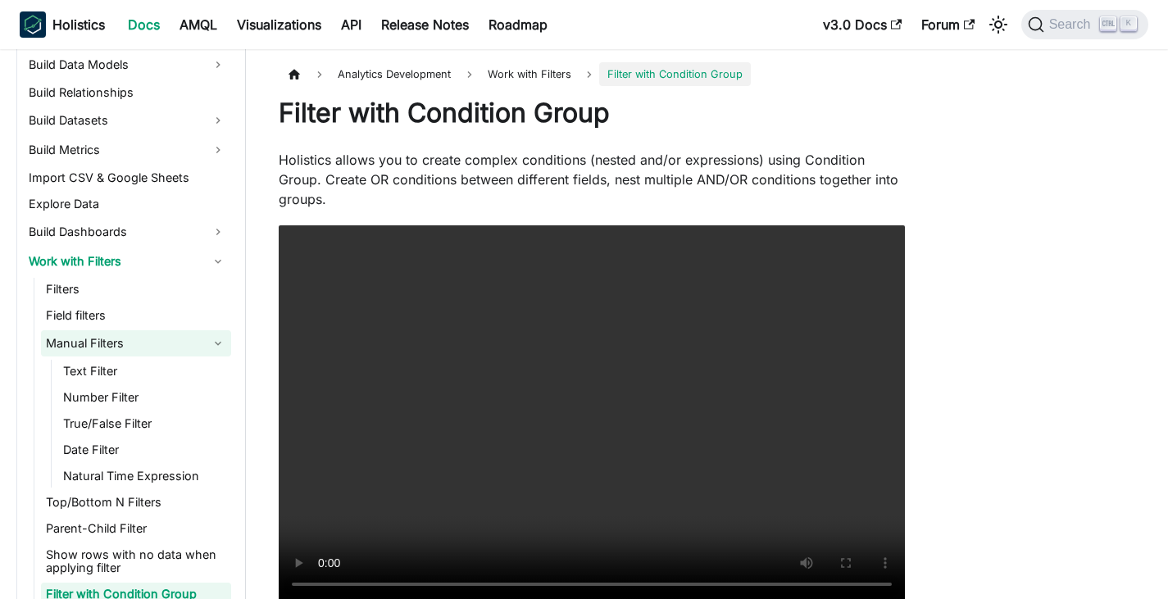
click at [97, 344] on link "Manual Filters" at bounding box center [136, 343] width 190 height 26
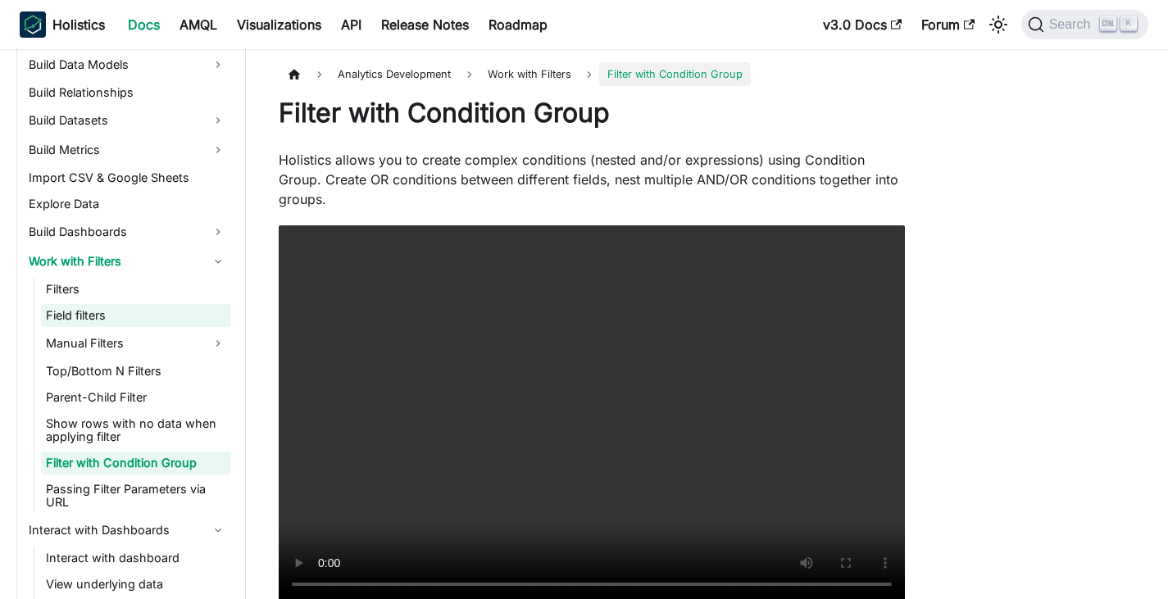
click at [93, 323] on link "Field filters" at bounding box center [136, 315] width 190 height 23
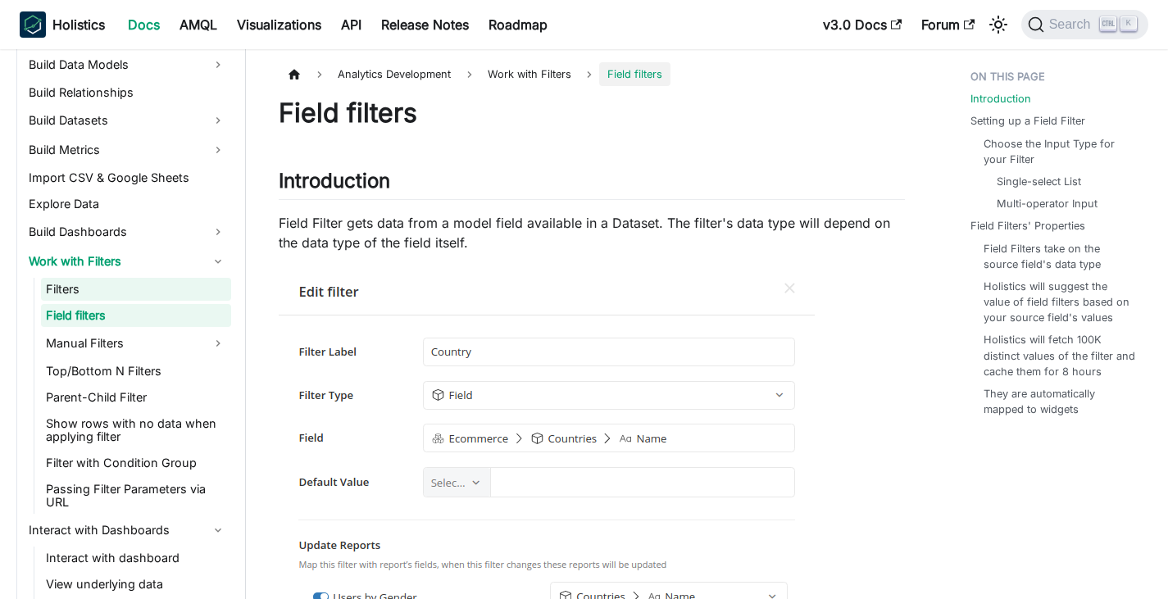
click at [94, 297] on link "Filters" at bounding box center [136, 289] width 190 height 23
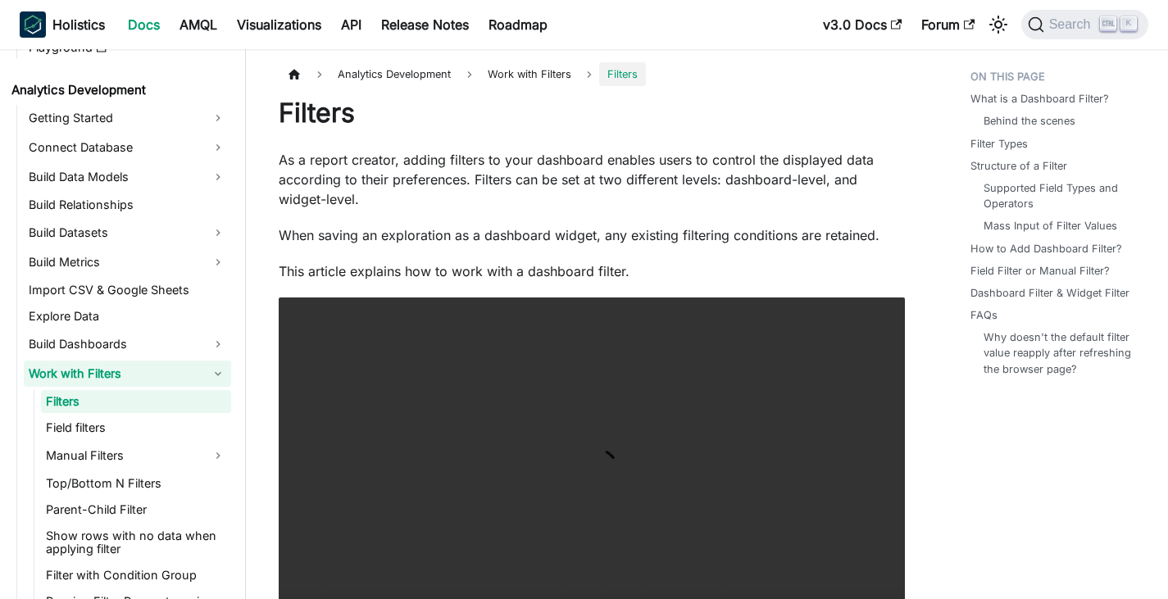
scroll to position [257, 0]
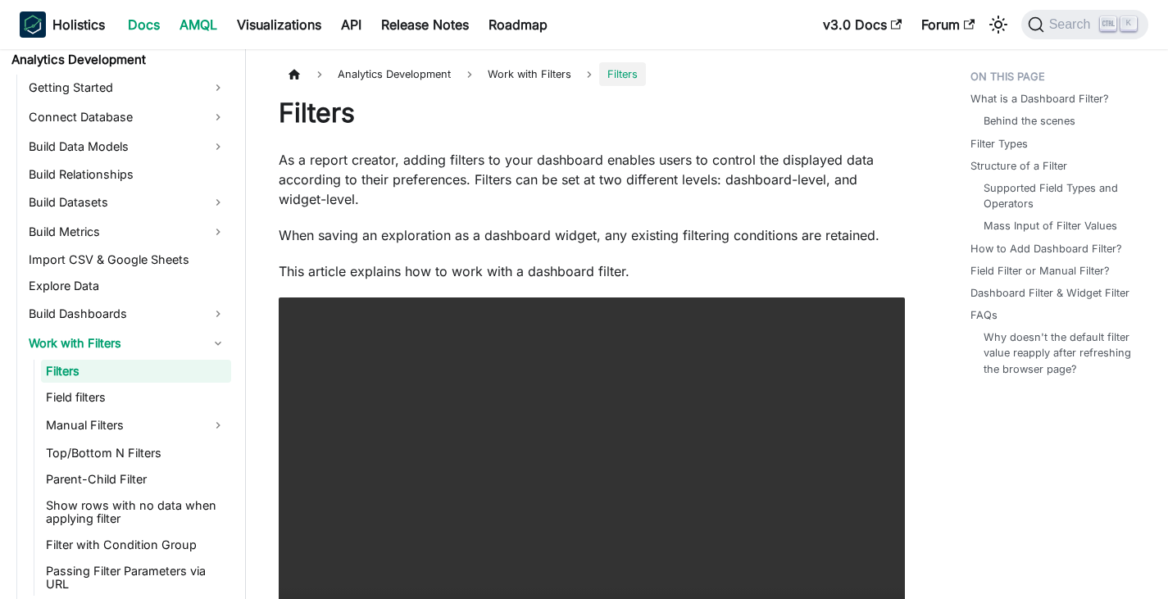
click at [178, 25] on link "AMQL" at bounding box center [198, 24] width 57 height 26
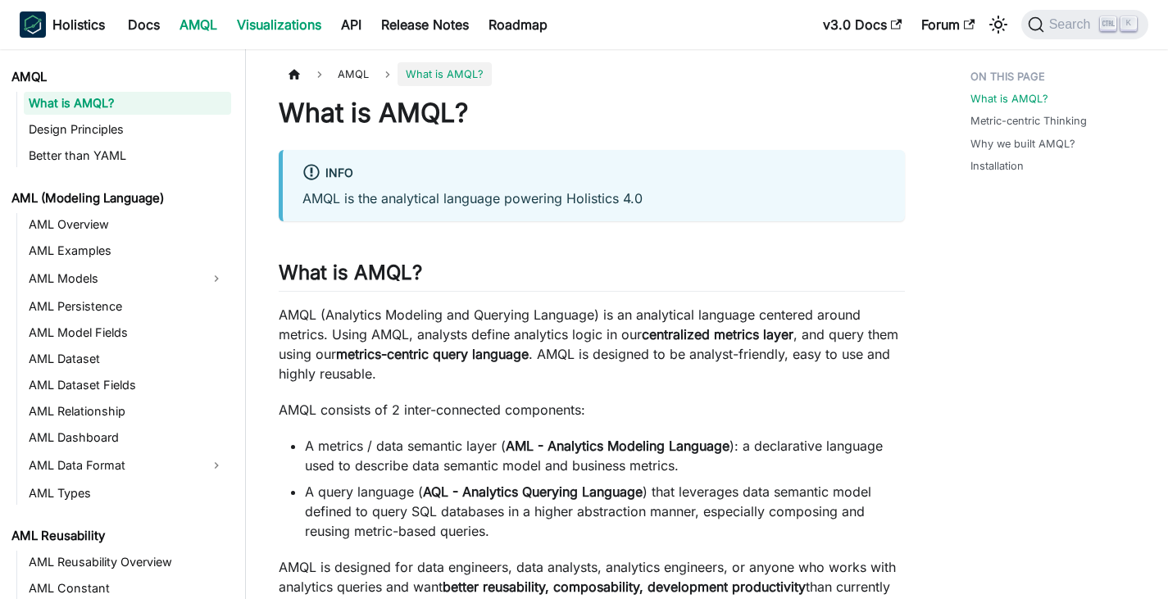
click at [280, 25] on link "Visualizations" at bounding box center [279, 24] width 104 height 26
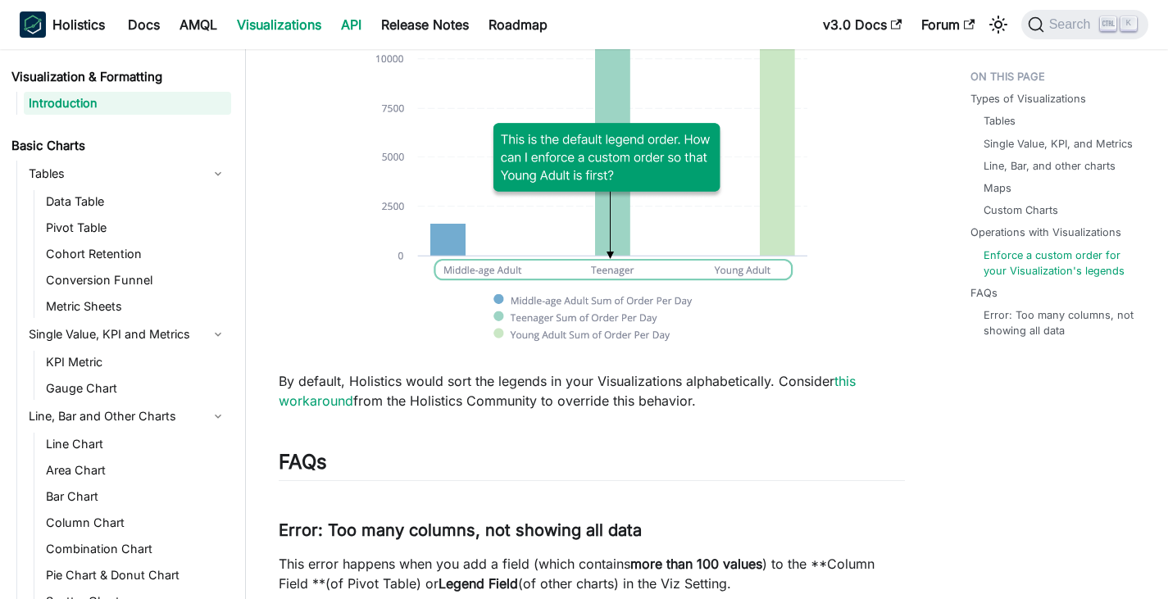
click at [349, 34] on link "API" at bounding box center [351, 24] width 40 height 26
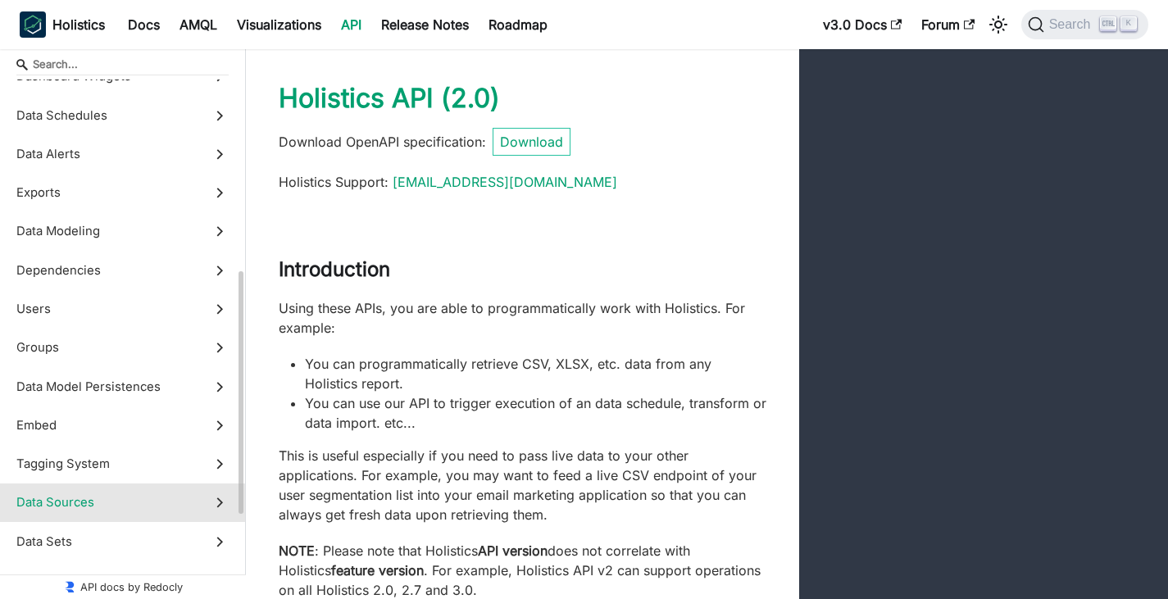
scroll to position [246, 0]
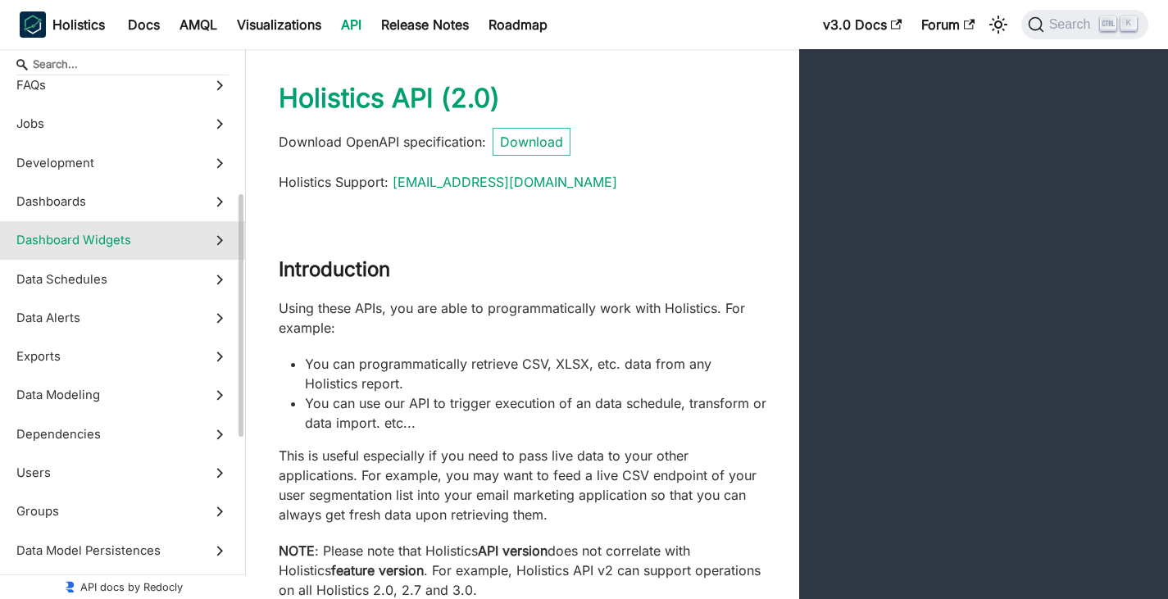
click at [83, 236] on span "Dashboard Widgets" at bounding box center [106, 240] width 181 height 18
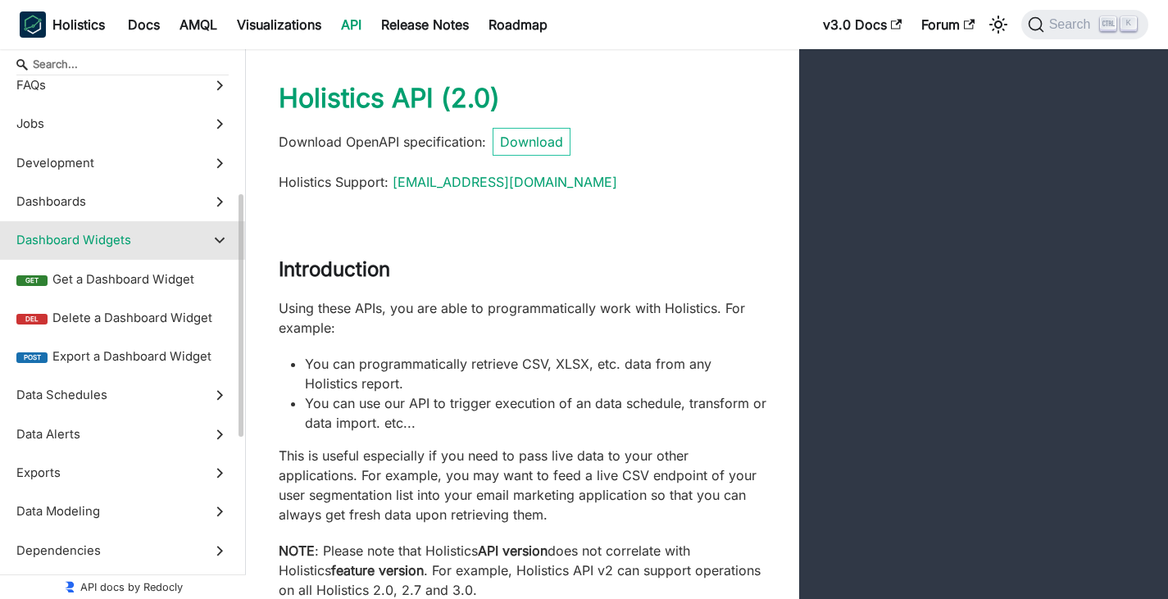
scroll to position [34576, 0]
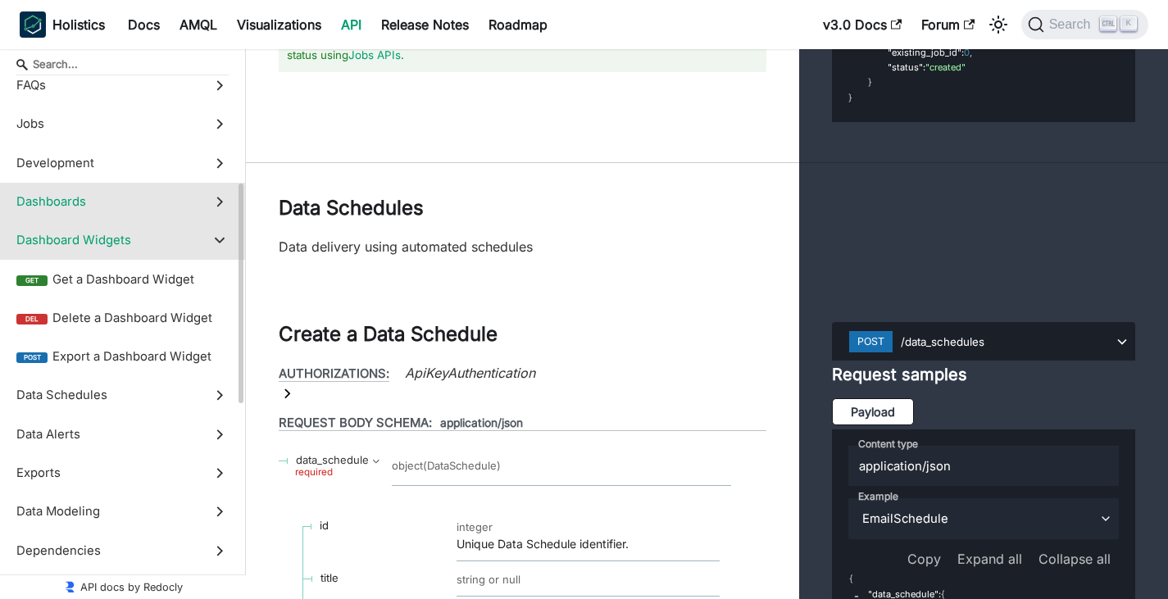
click at [87, 208] on span "Dashboards" at bounding box center [106, 202] width 181 height 18
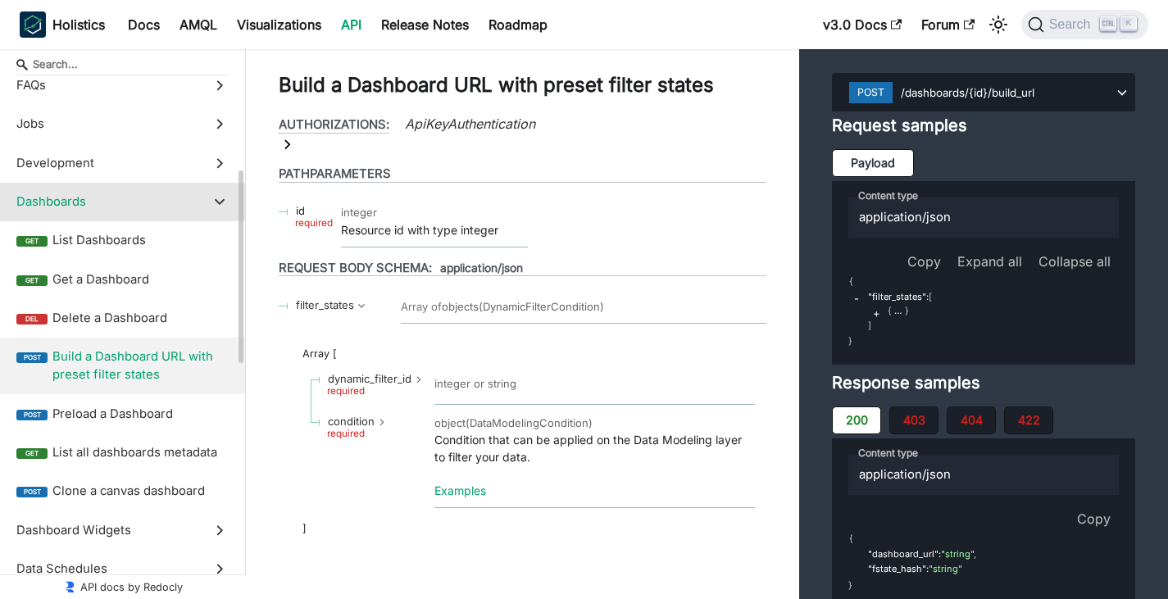
scroll to position [82, 0]
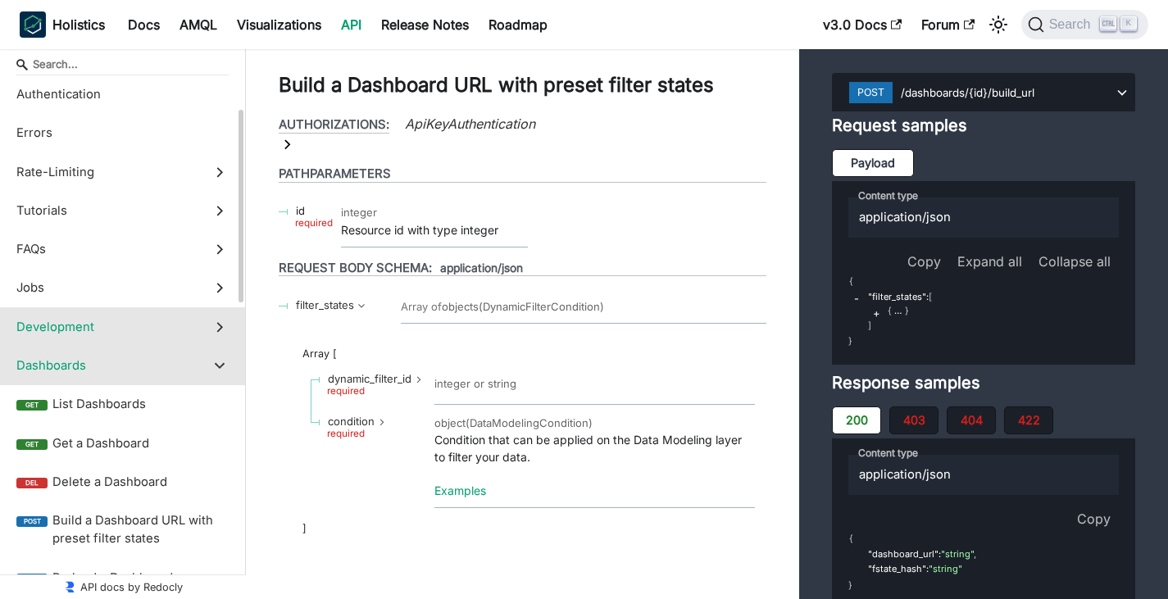
click at [75, 323] on span "Development" at bounding box center [106, 327] width 181 height 18
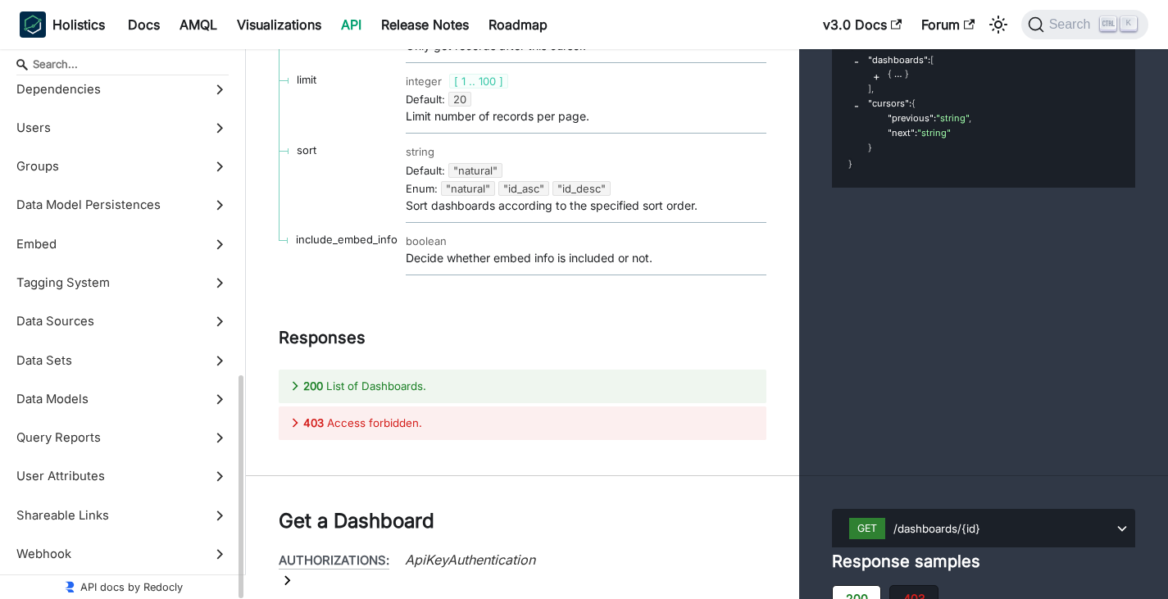
scroll to position [441, 0]
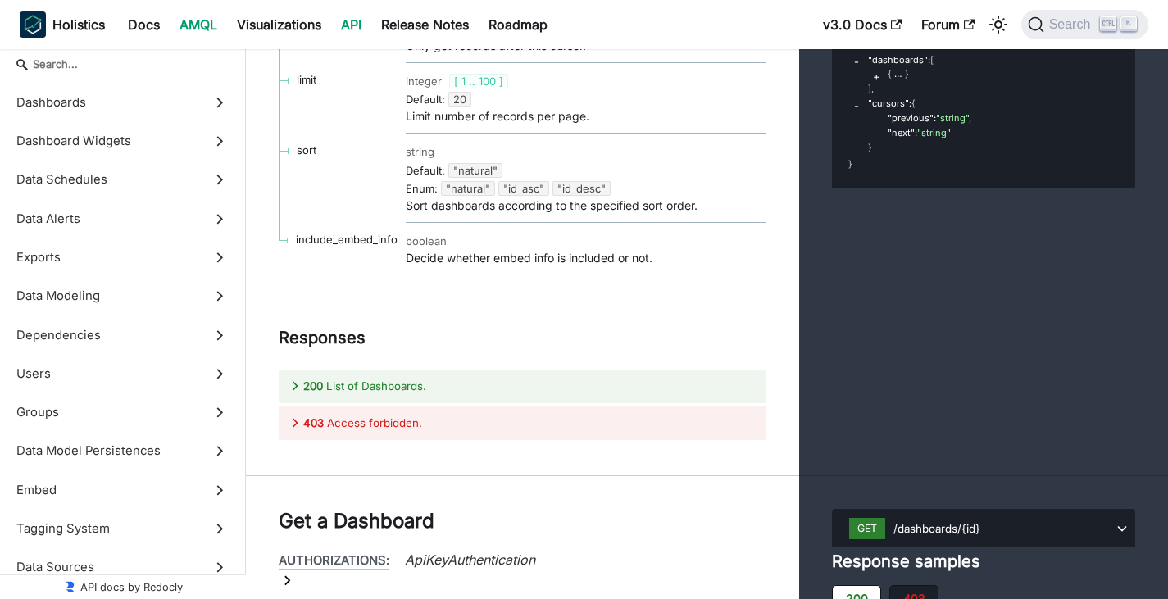
click at [201, 32] on link "AMQL" at bounding box center [198, 24] width 57 height 26
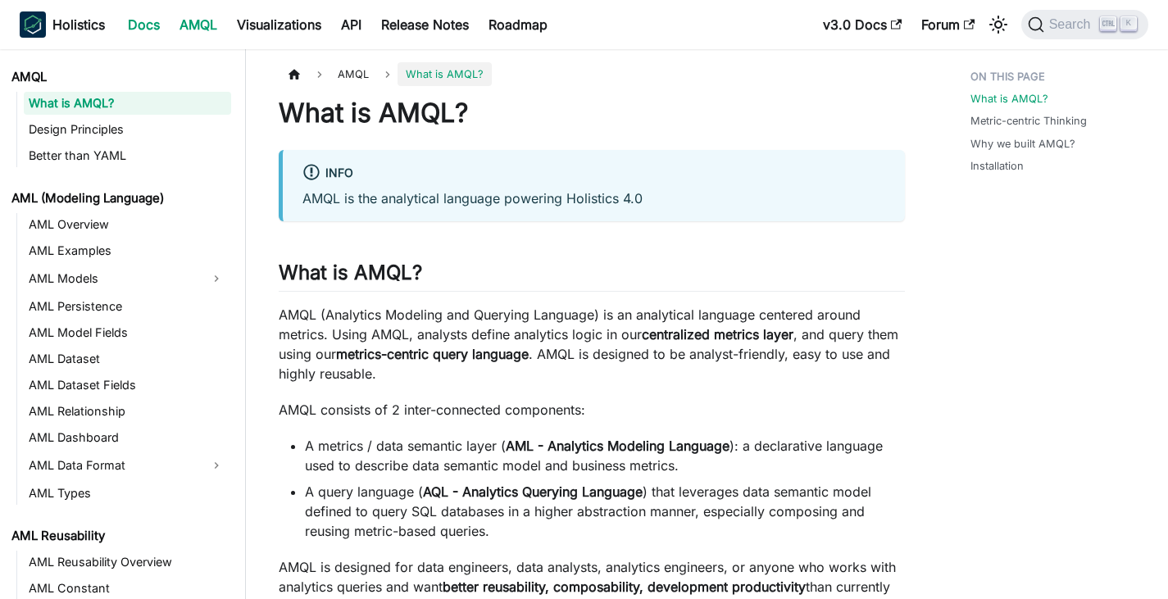
click at [144, 25] on link "Docs" at bounding box center [144, 24] width 52 height 26
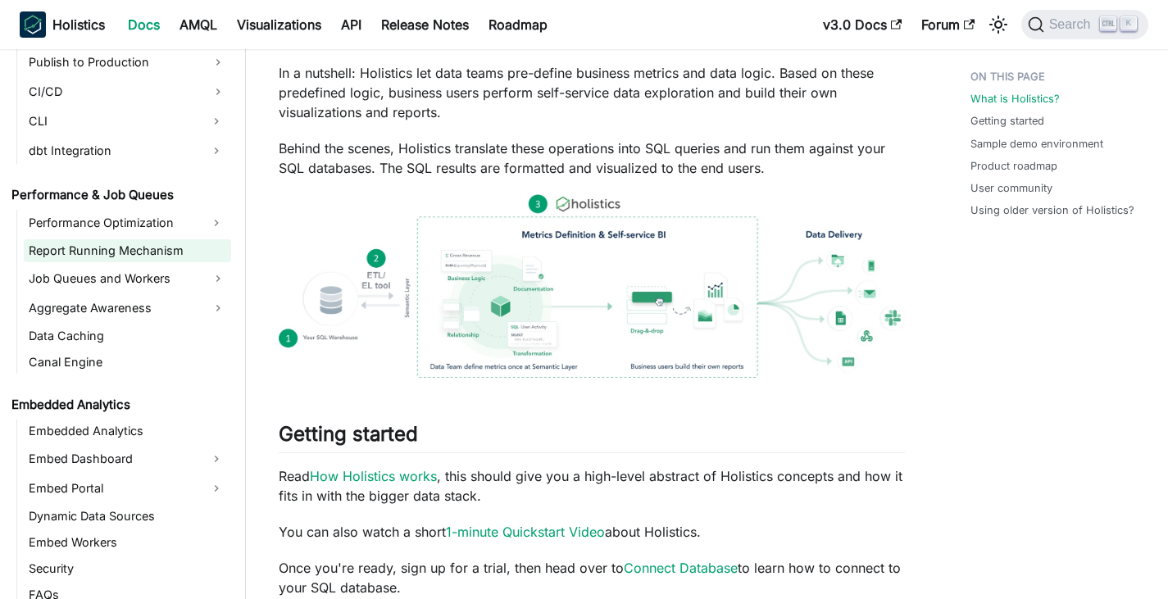
scroll to position [1558, 0]
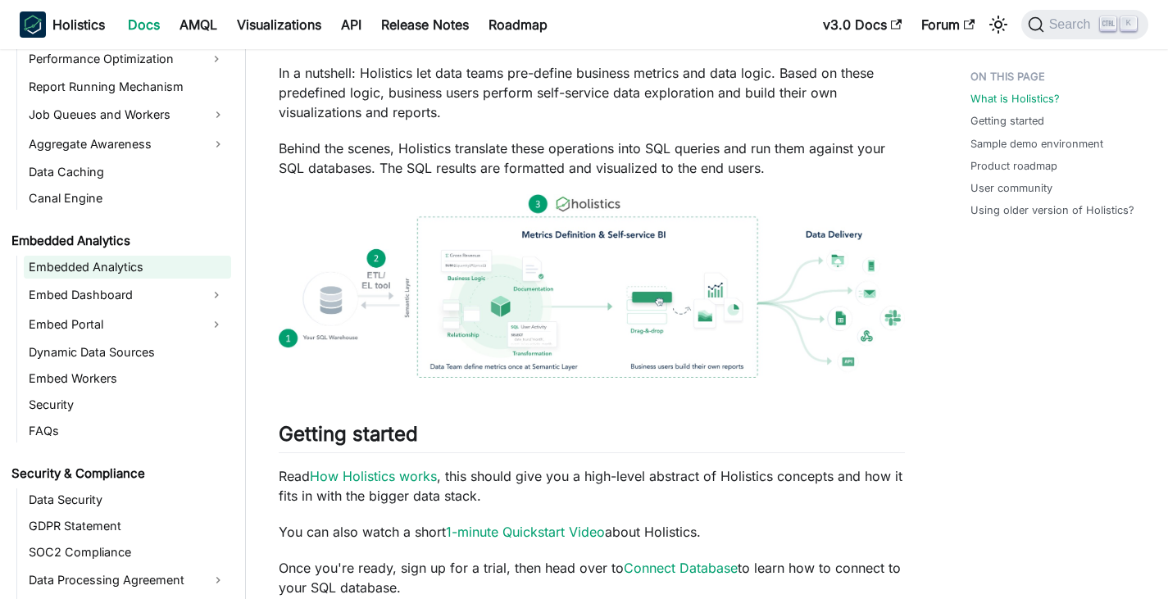
click at [84, 266] on link "Embedded Analytics" at bounding box center [127, 267] width 207 height 23
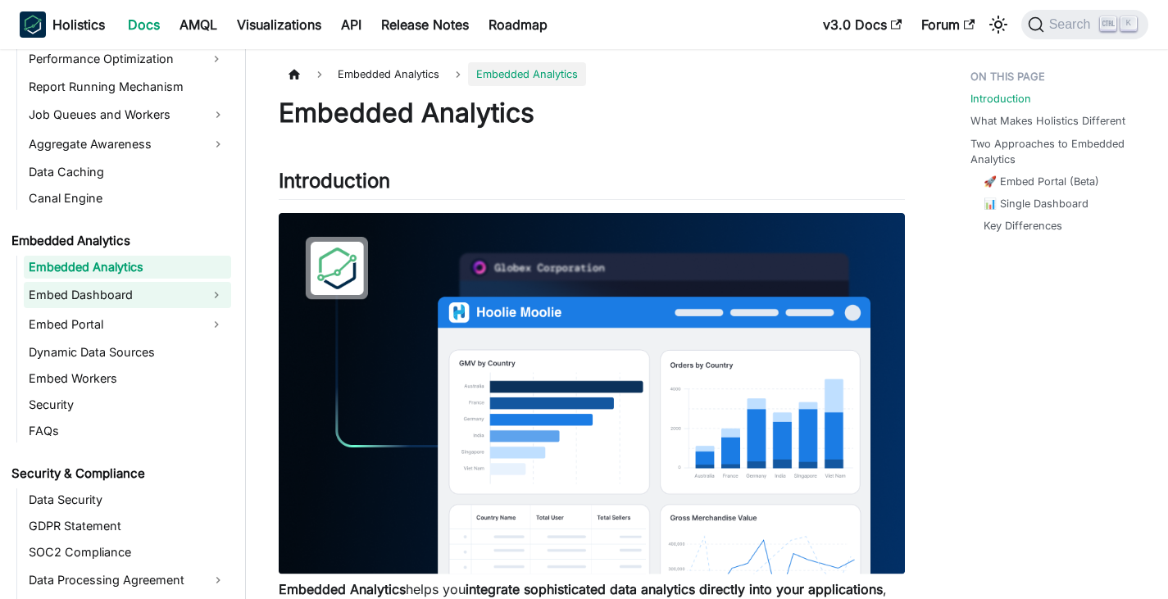
click at [83, 286] on link "Embed Dashboard" at bounding box center [113, 295] width 178 height 26
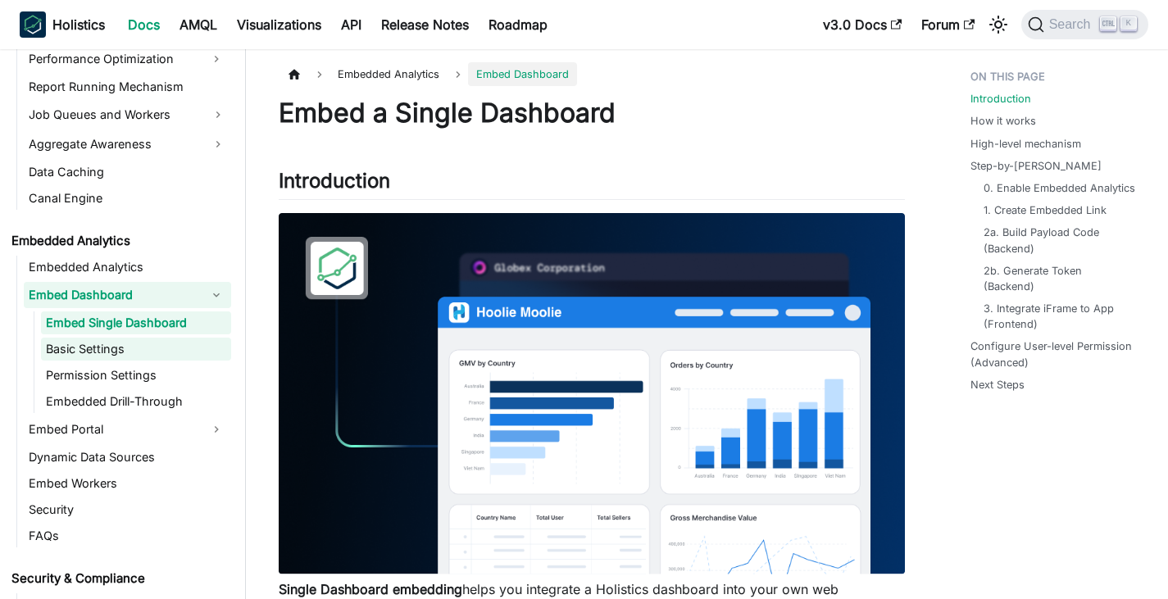
click at [87, 344] on link "Basic Settings" at bounding box center [136, 349] width 190 height 23
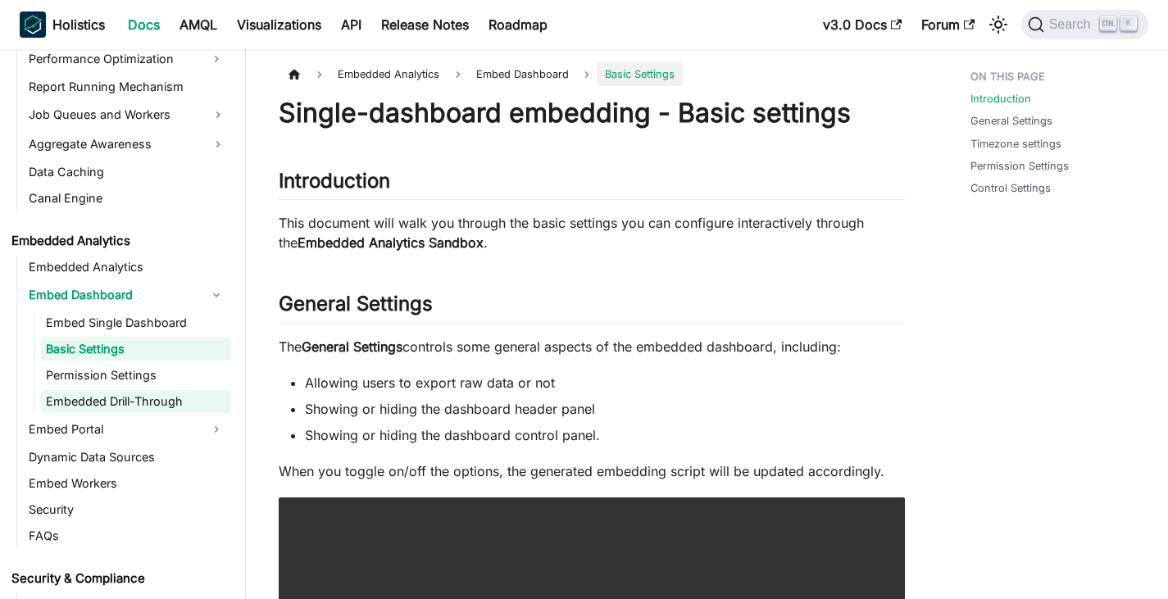
click at [84, 402] on link "Embedded Drill-Through" at bounding box center [136, 401] width 190 height 23
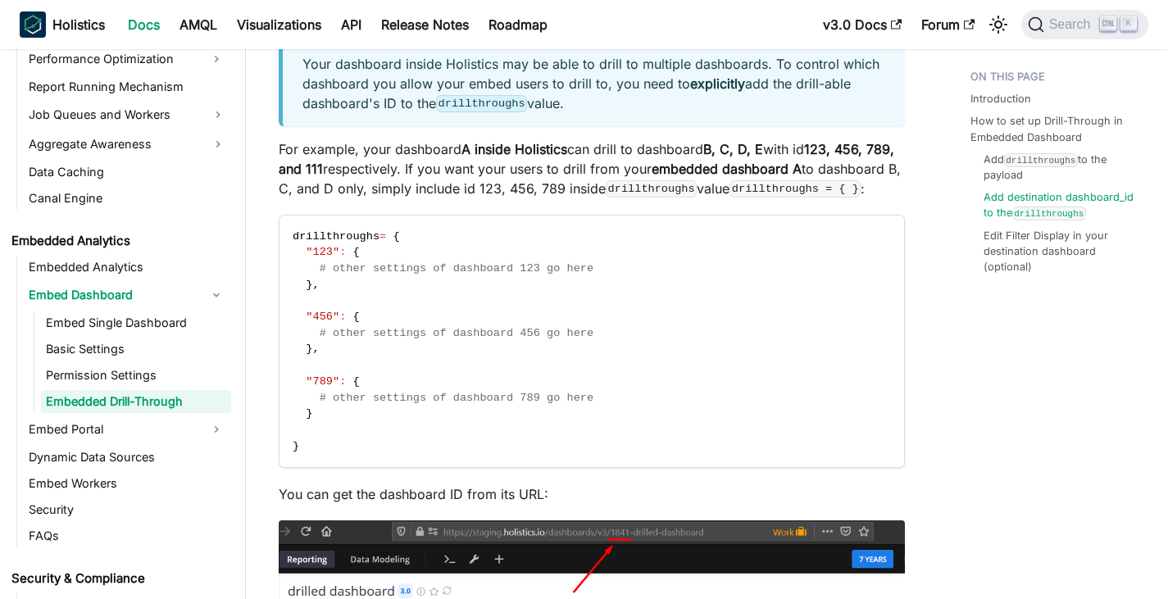
scroll to position [820, 0]
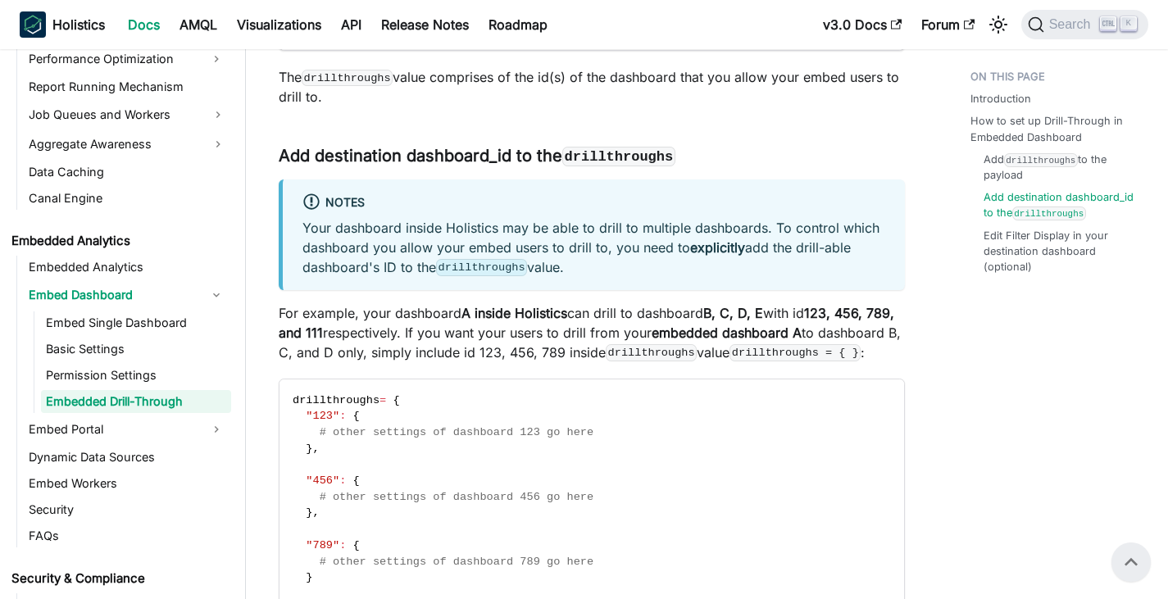
click at [110, 363] on ul "Embed Single Dashboard Basic Settings Permission Settings Embedded Drill-Through" at bounding box center [133, 363] width 198 height 102
click at [110, 369] on link "Permission Settings" at bounding box center [136, 375] width 190 height 23
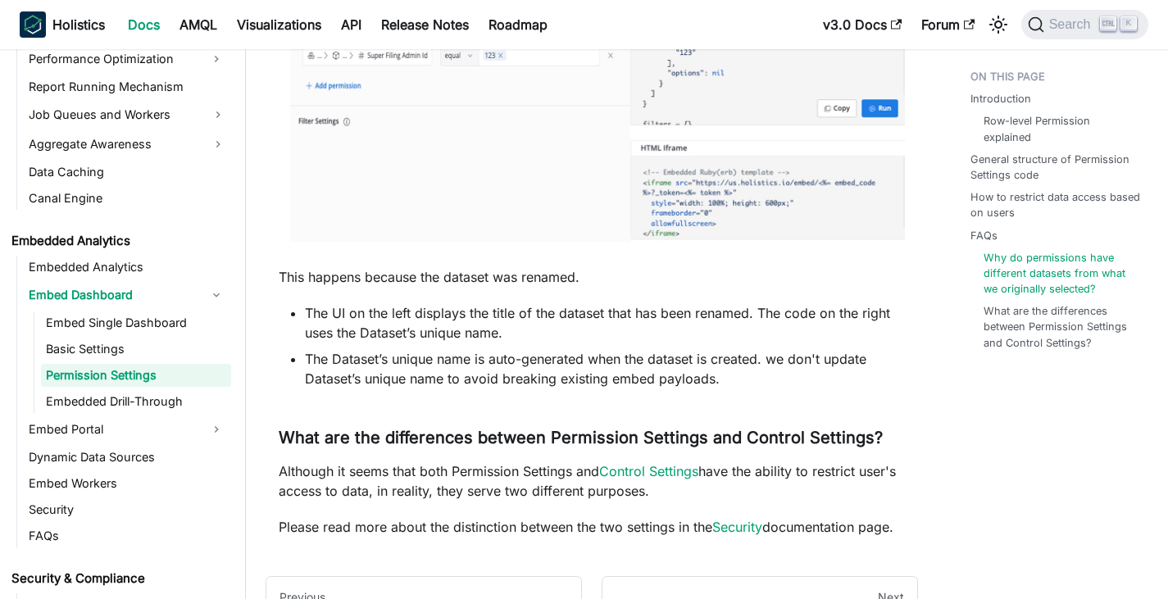
scroll to position [2855, 0]
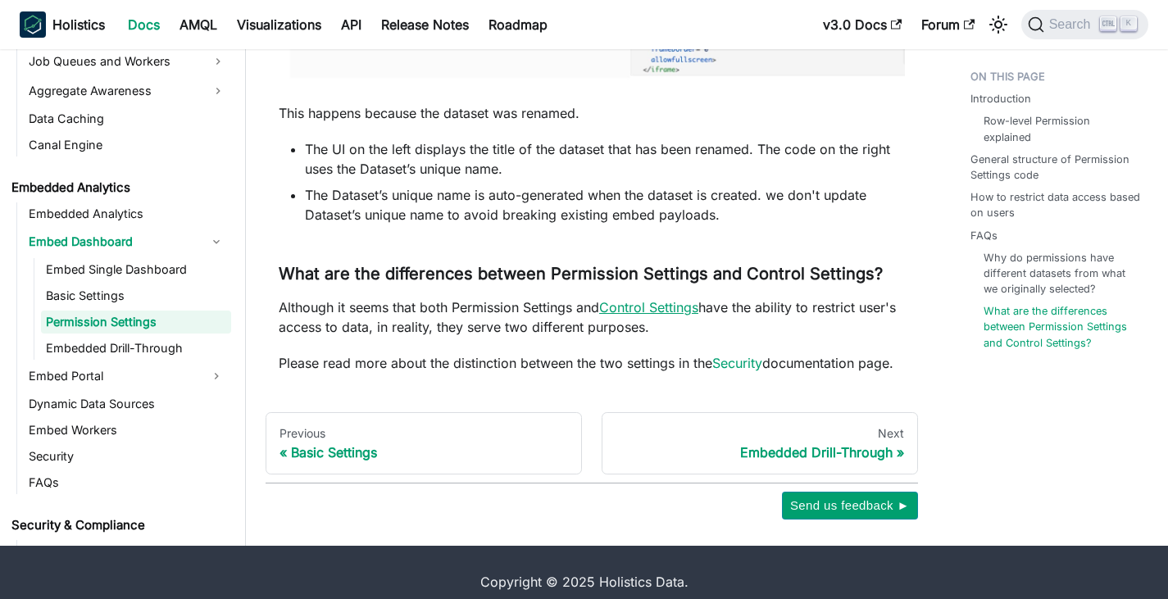
click at [672, 299] on link "Control Settings" at bounding box center [648, 307] width 99 height 16
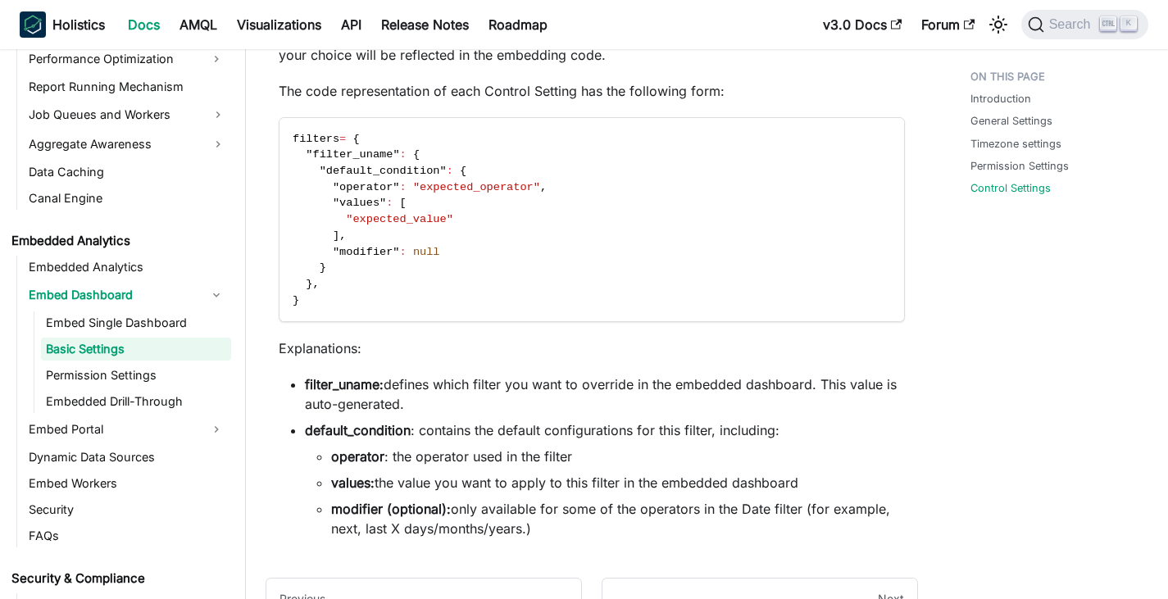
scroll to position [2475, 0]
